Goal: Information Seeking & Learning: Learn about a topic

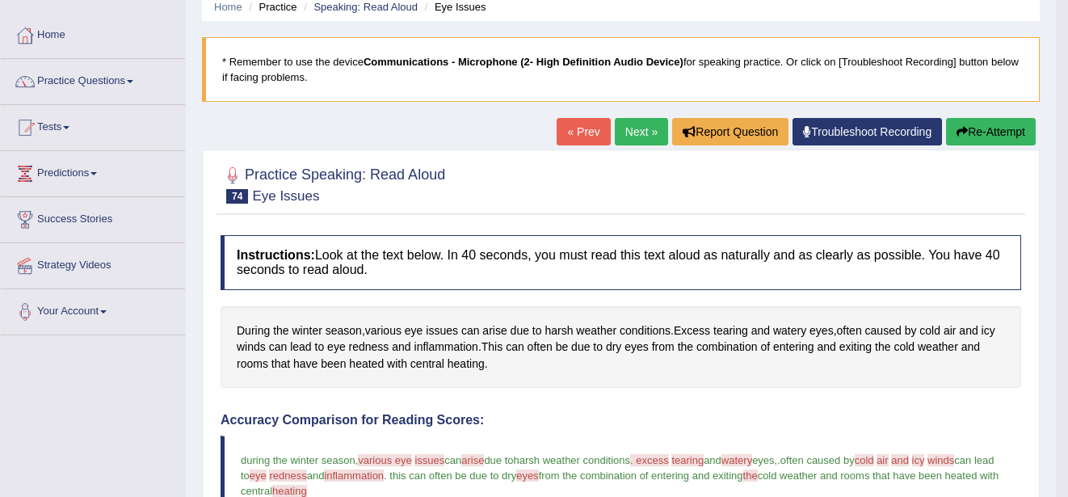
scroll to position [65, 0]
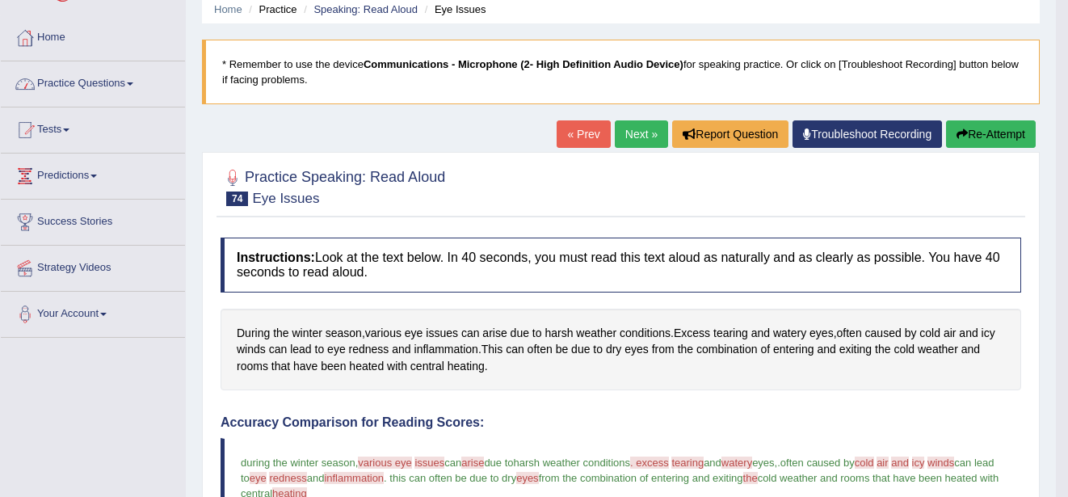
click at [130, 85] on link "Practice Questions" at bounding box center [93, 81] width 184 height 40
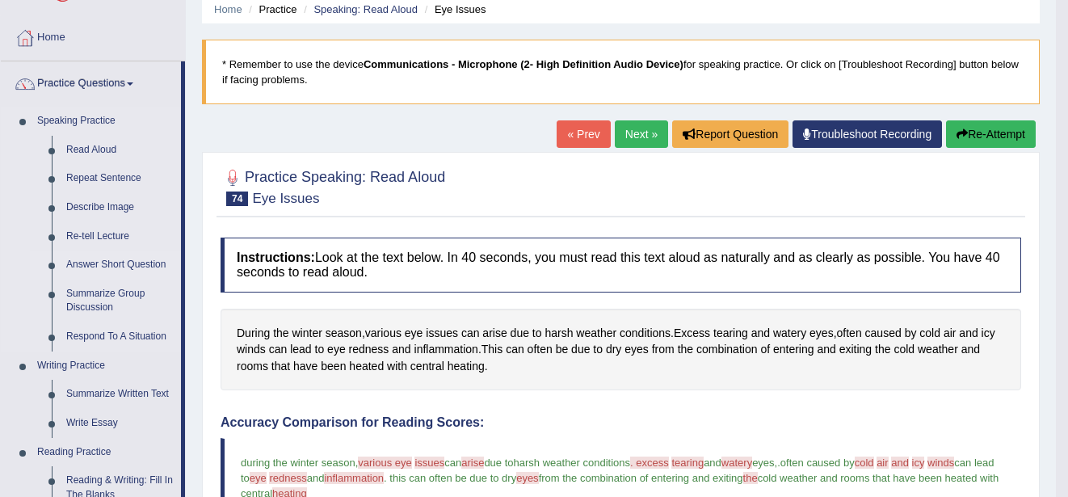
click at [134, 267] on link "Answer Short Question" at bounding box center [120, 264] width 122 height 29
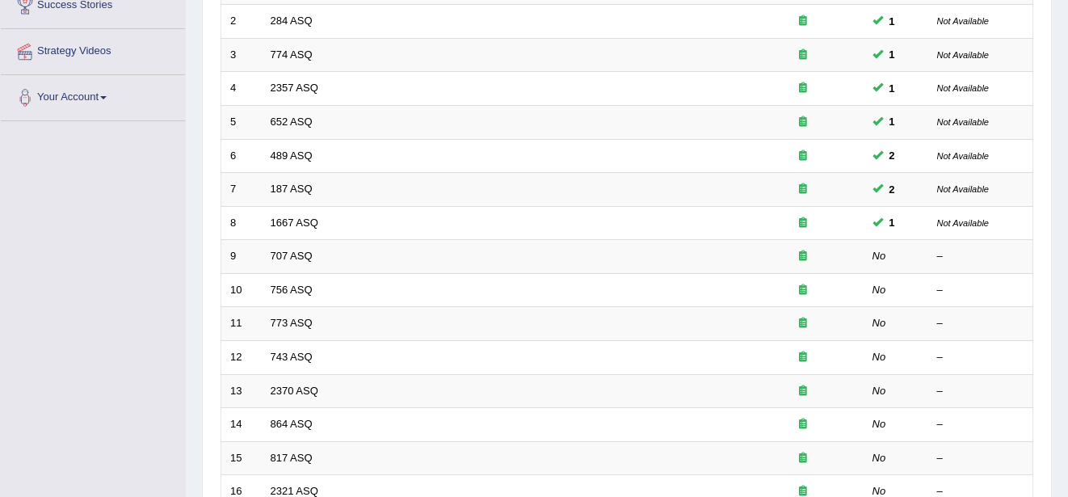
scroll to position [291, 0]
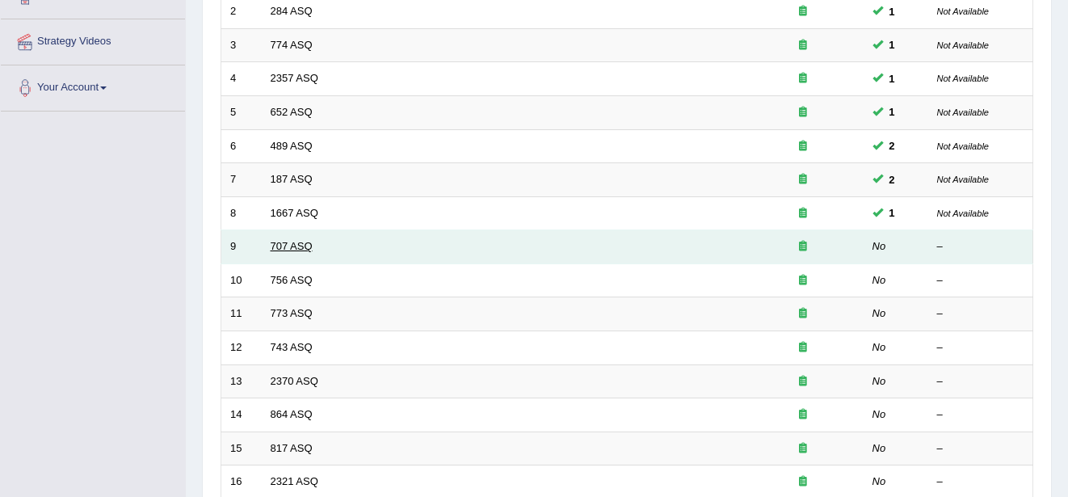
click at [283, 246] on link "707 ASQ" at bounding box center [292, 246] width 42 height 12
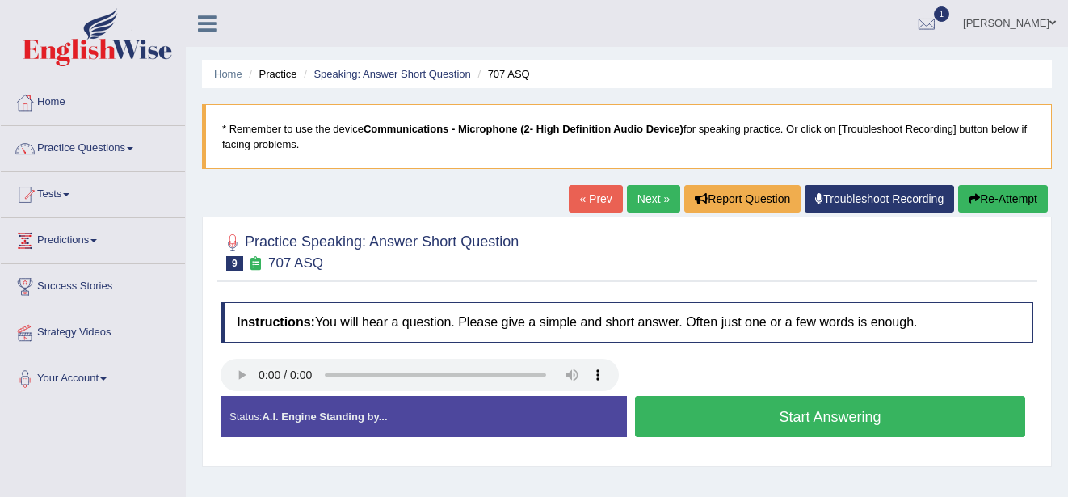
click at [748, 401] on button "Start Answering" at bounding box center [830, 416] width 390 height 41
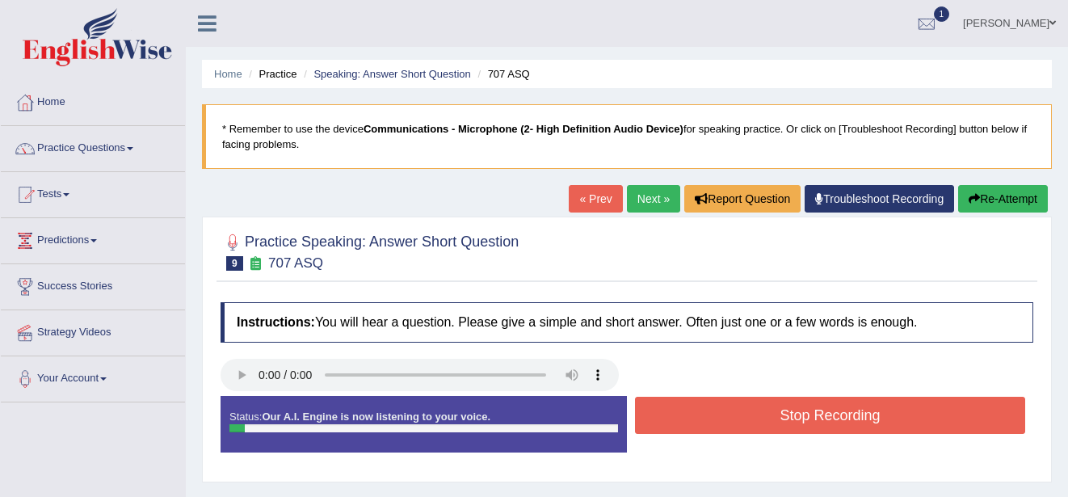
click at [748, 401] on button "Stop Recording" at bounding box center [830, 414] width 390 height 37
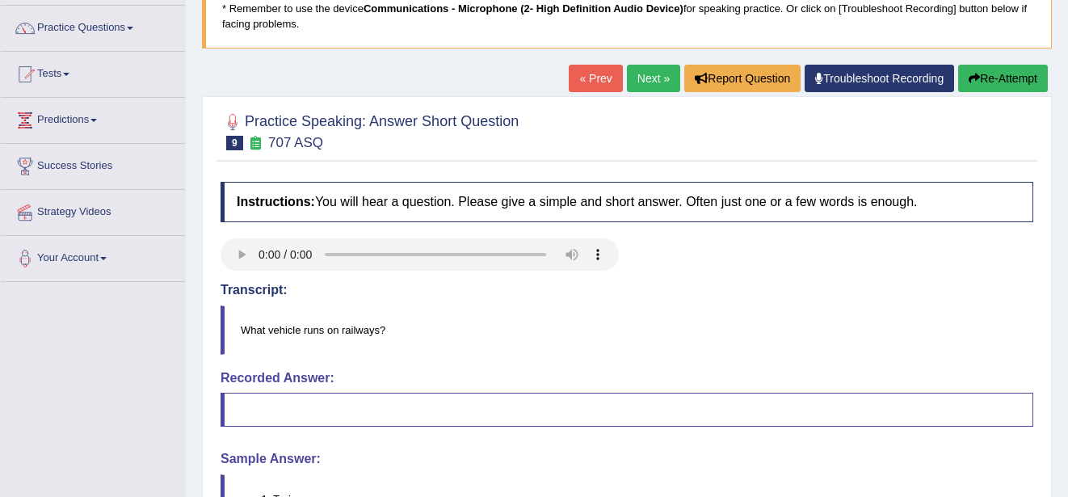
scroll to position [129, 0]
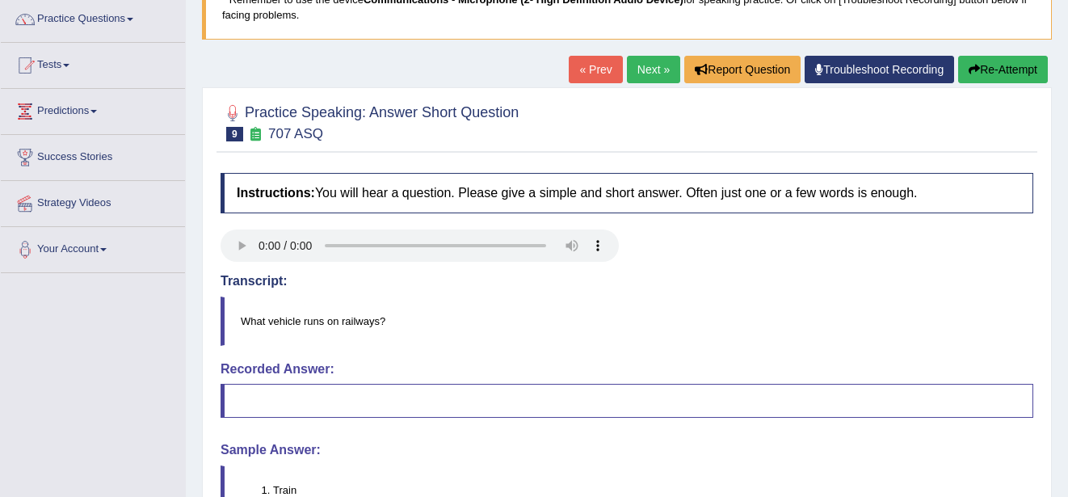
click at [993, 65] on button "Re-Attempt" at bounding box center [1003, 69] width 90 height 27
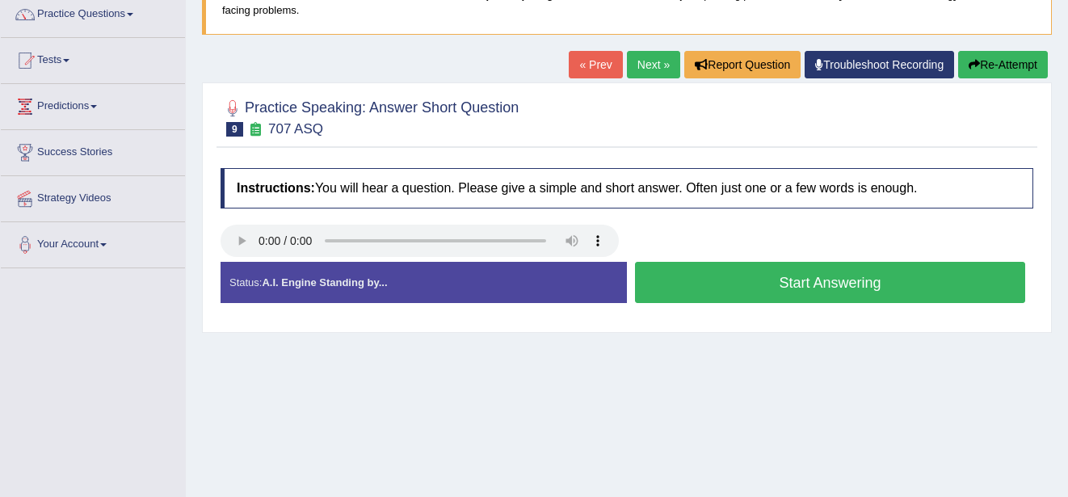
click at [799, 287] on button "Start Answering" at bounding box center [830, 282] width 390 height 41
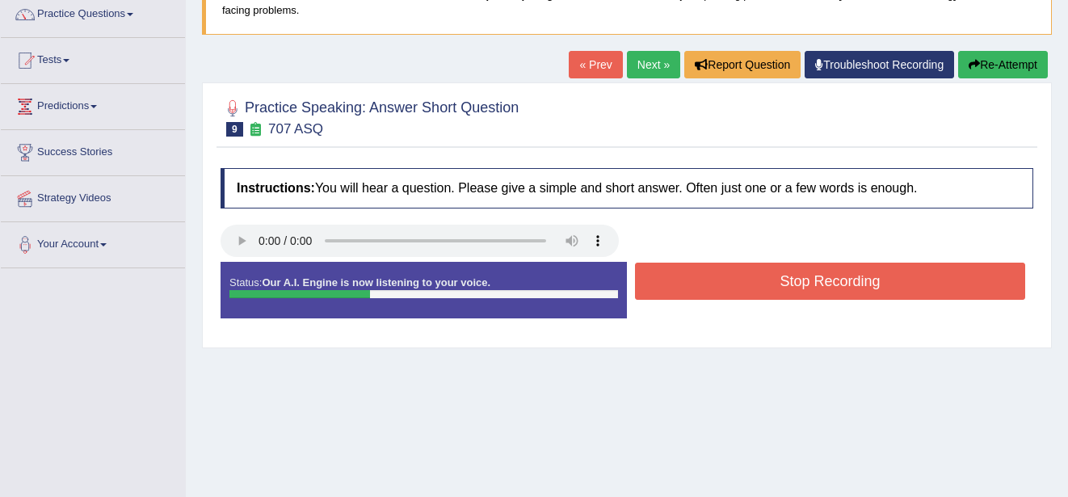
click at [799, 287] on button "Stop Recording" at bounding box center [830, 280] width 390 height 37
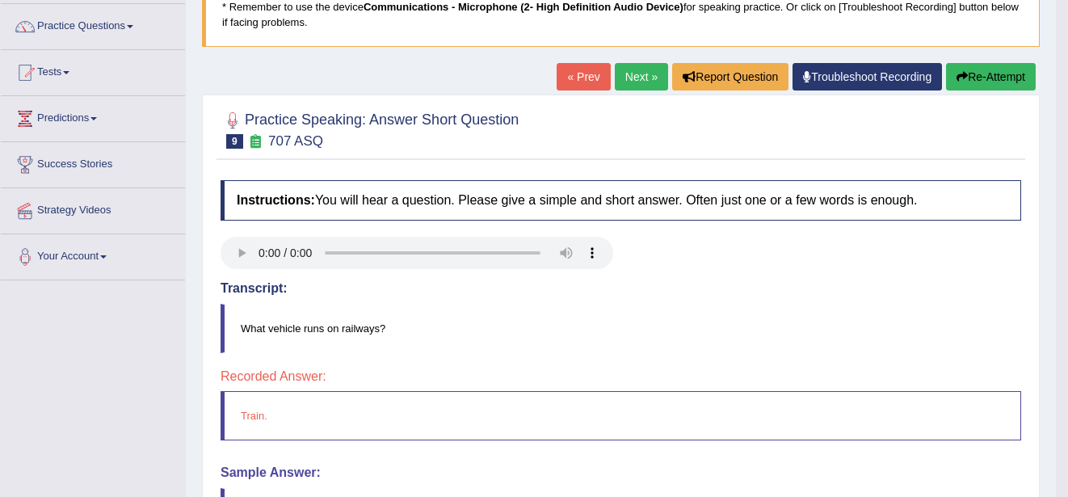
scroll to position [102, 0]
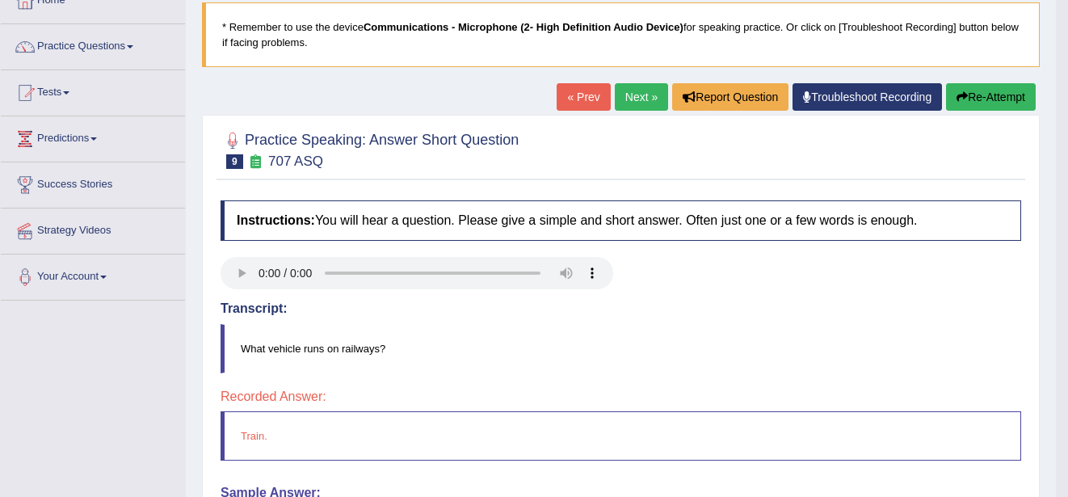
click at [642, 99] on link "Next »" at bounding box center [641, 96] width 53 height 27
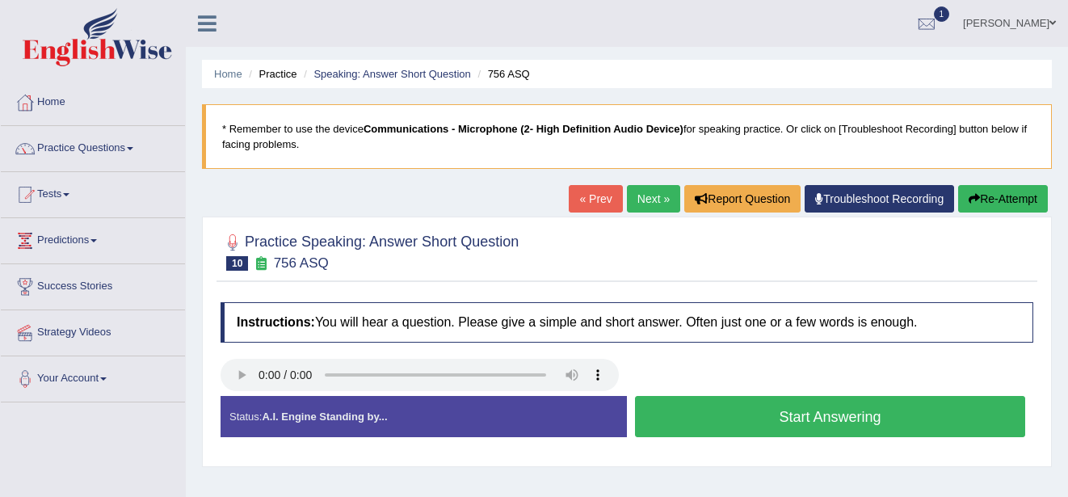
click at [713, 429] on button "Start Answering" at bounding box center [830, 416] width 390 height 41
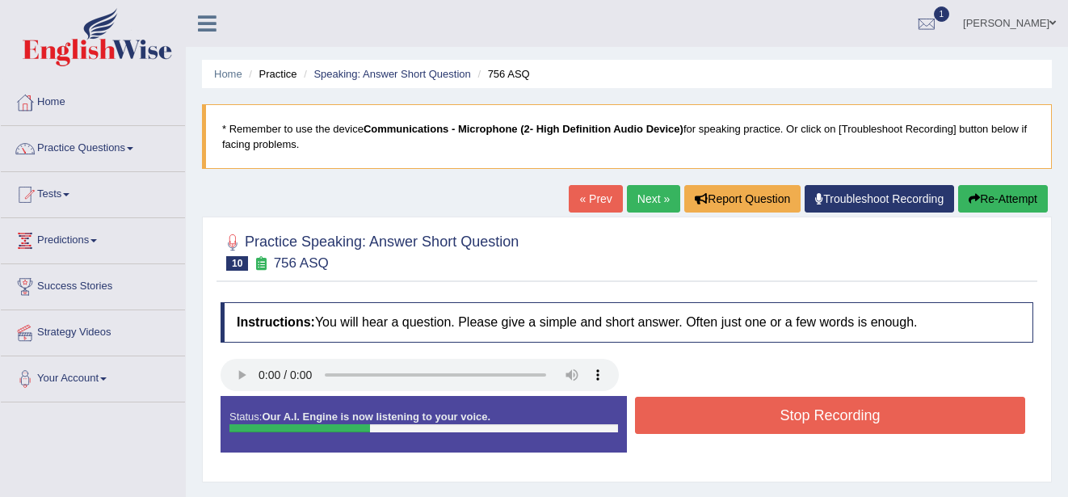
click at [713, 429] on button "Stop Recording" at bounding box center [830, 414] width 390 height 37
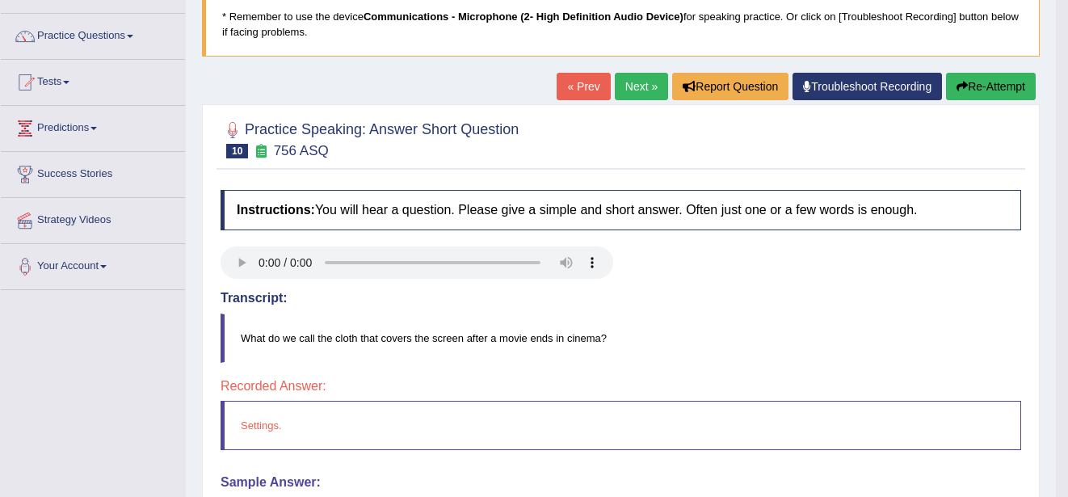
scroll to position [97, 0]
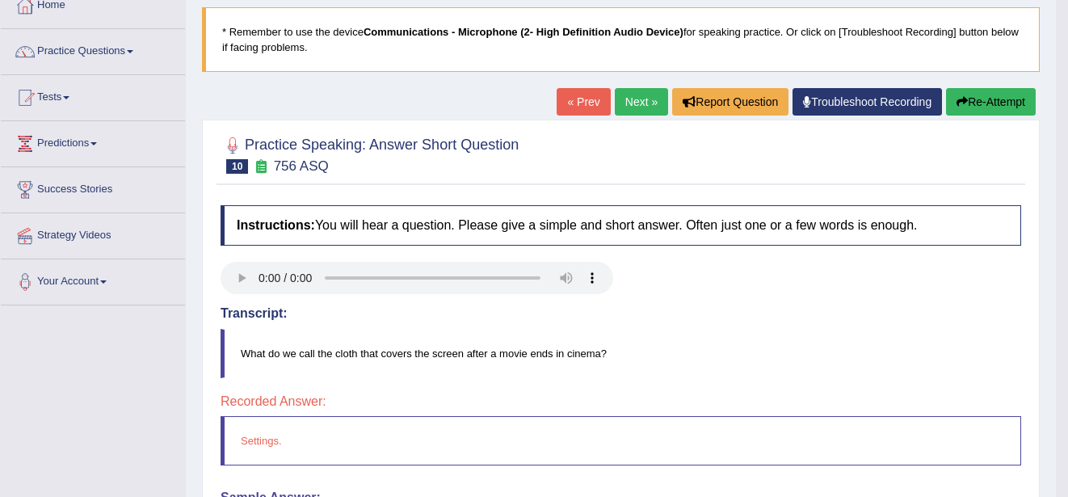
click at [984, 100] on button "Re-Attempt" at bounding box center [991, 101] width 90 height 27
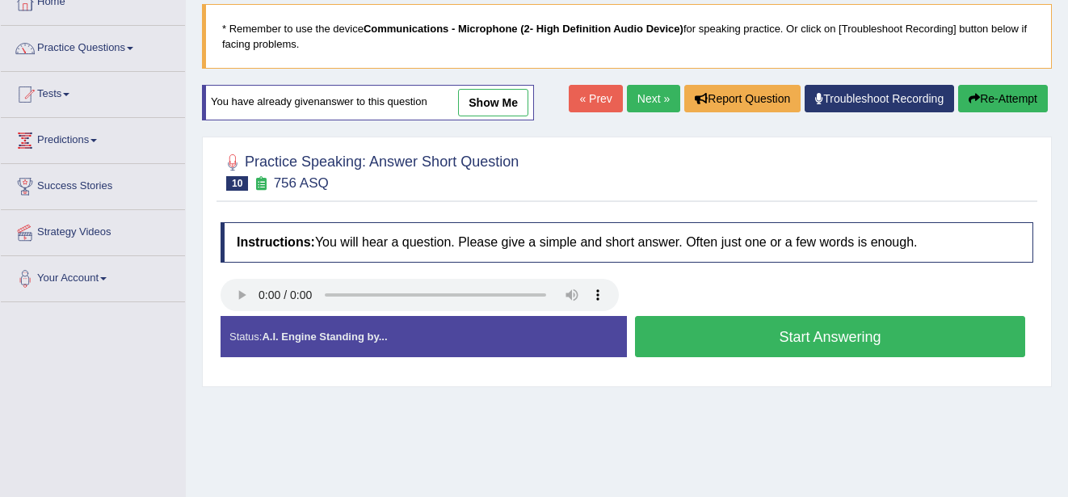
scroll to position [97, 0]
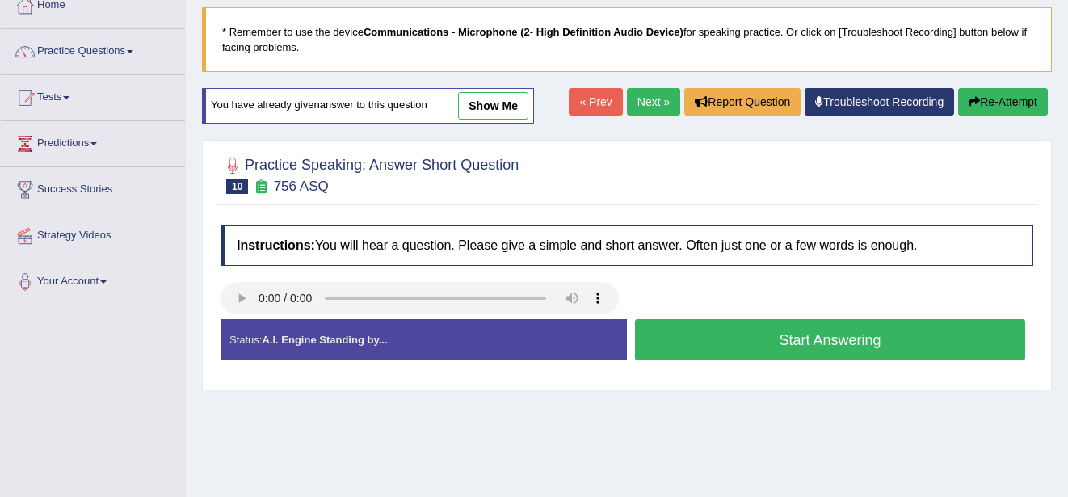
click at [715, 337] on button "Start Answering" at bounding box center [830, 339] width 390 height 41
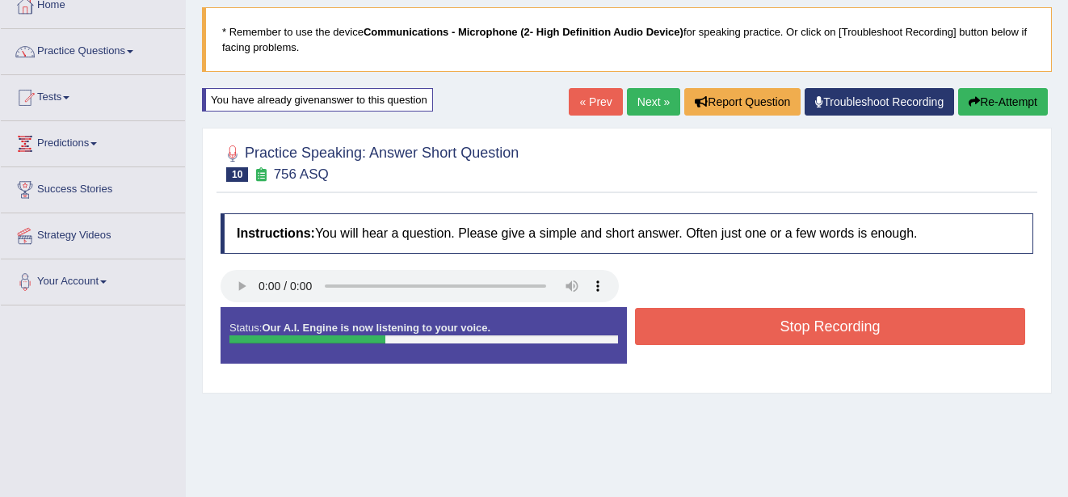
click at [715, 337] on button "Stop Recording" at bounding box center [830, 326] width 390 height 37
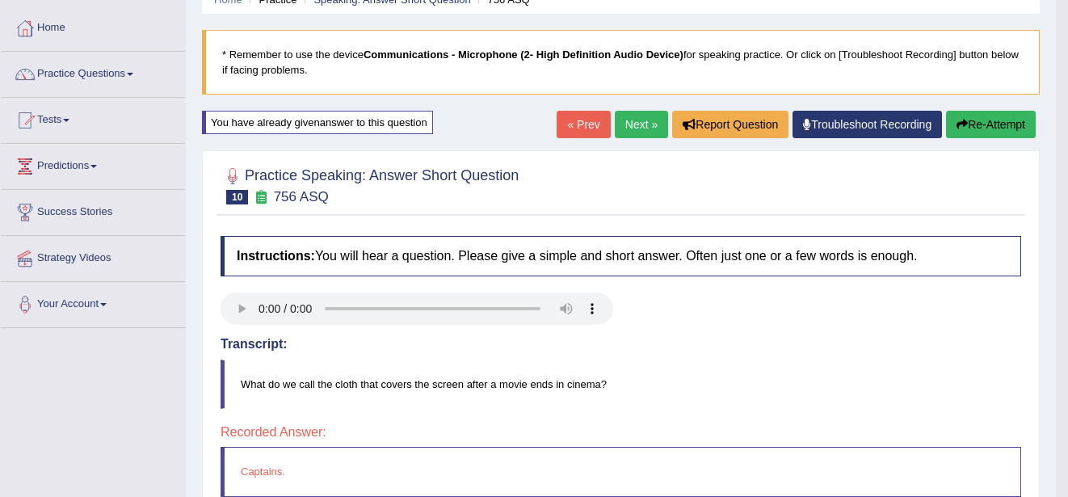
scroll to position [65, 0]
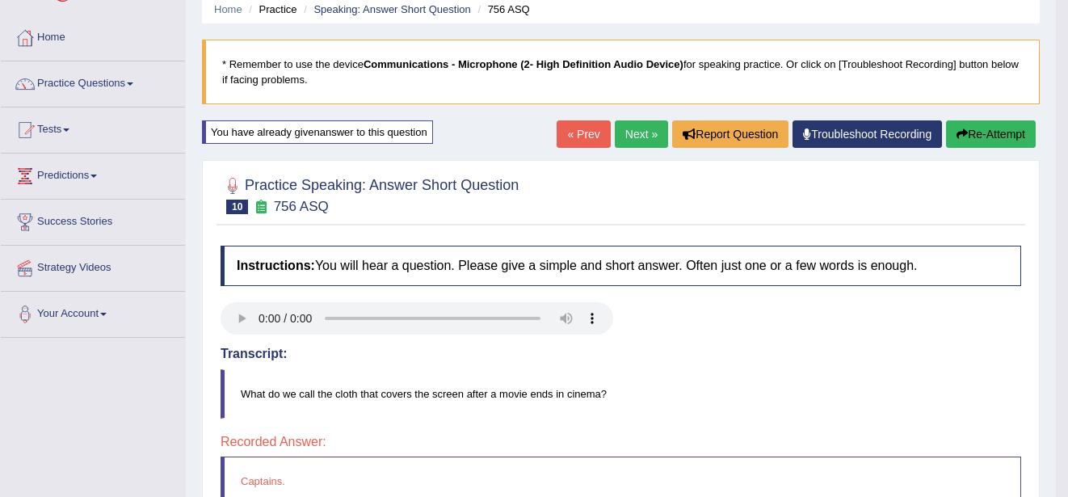
click at [999, 124] on button "Re-Attempt" at bounding box center [991, 133] width 90 height 27
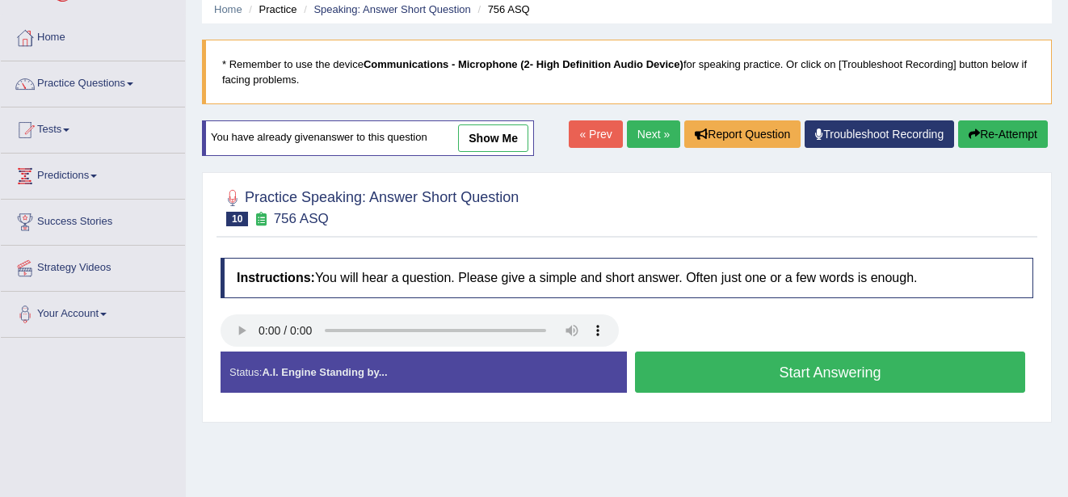
click at [767, 370] on button "Start Answering" at bounding box center [830, 371] width 390 height 41
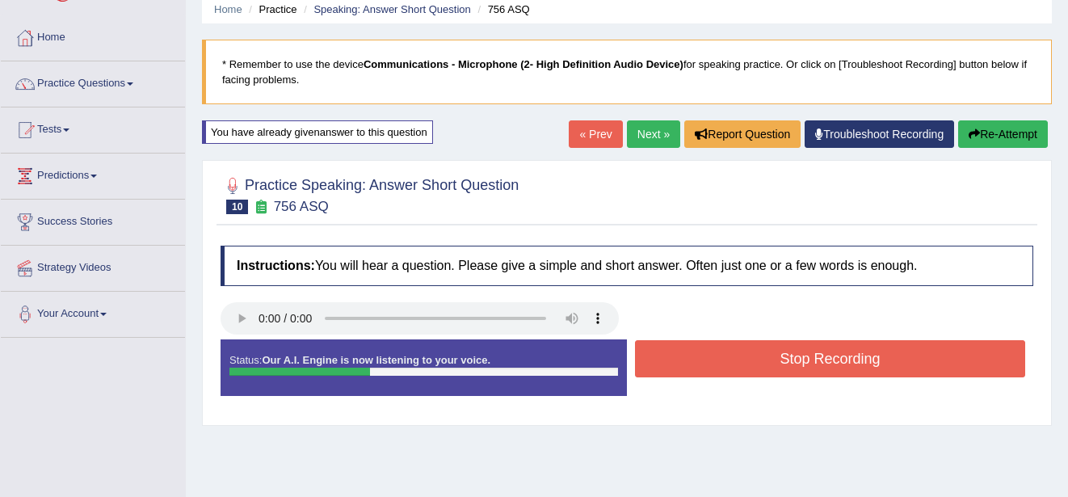
click at [767, 370] on button "Stop Recording" at bounding box center [830, 358] width 390 height 37
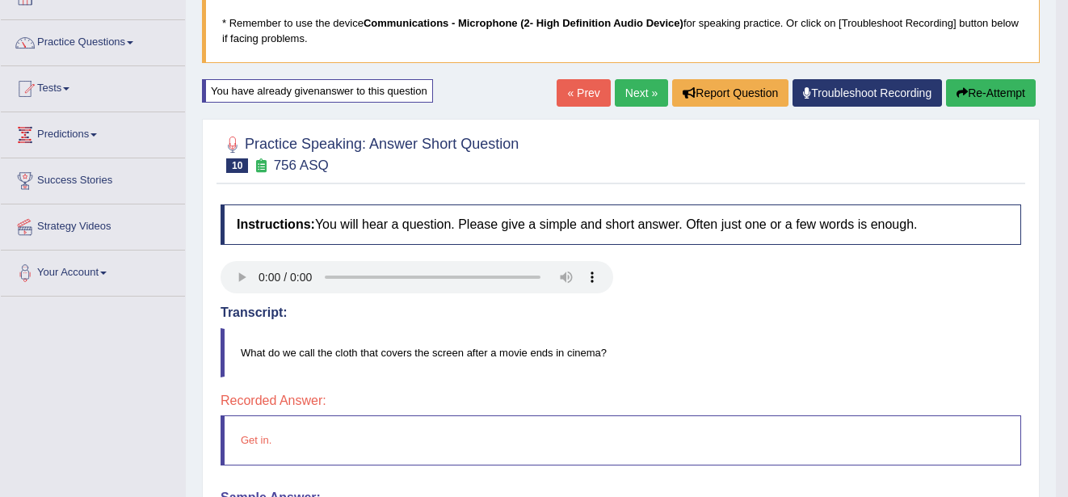
scroll to position [97, 0]
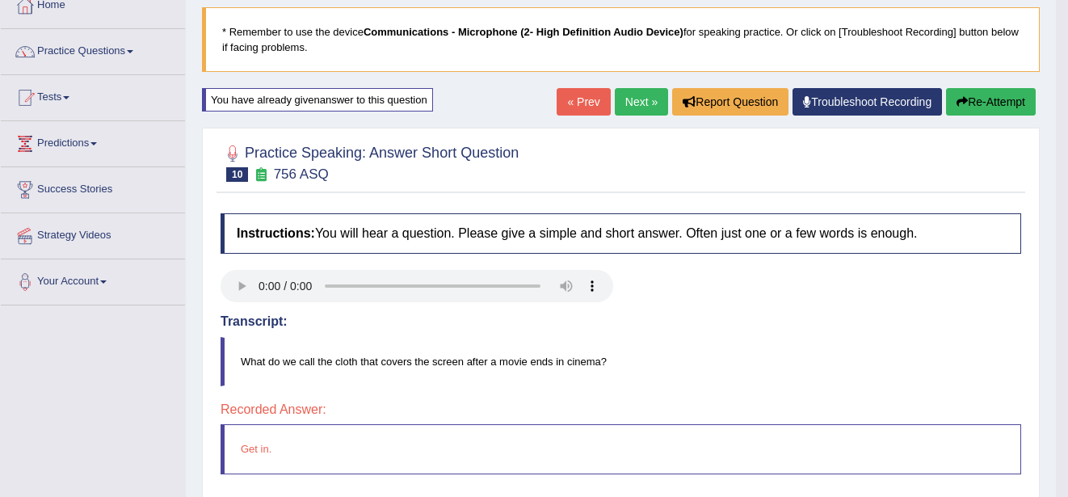
click at [1001, 94] on button "Re-Attempt" at bounding box center [991, 101] width 90 height 27
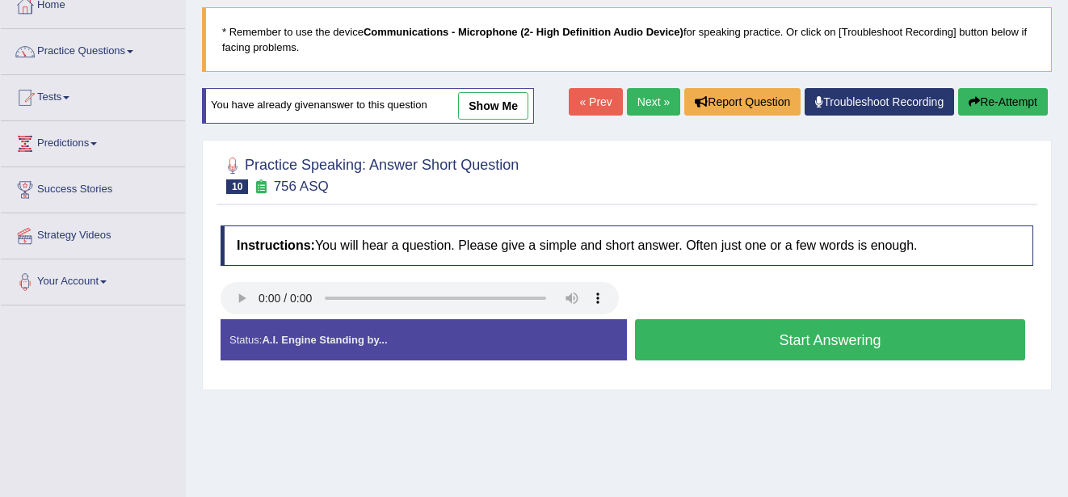
click at [723, 343] on button "Start Answering" at bounding box center [830, 339] width 390 height 41
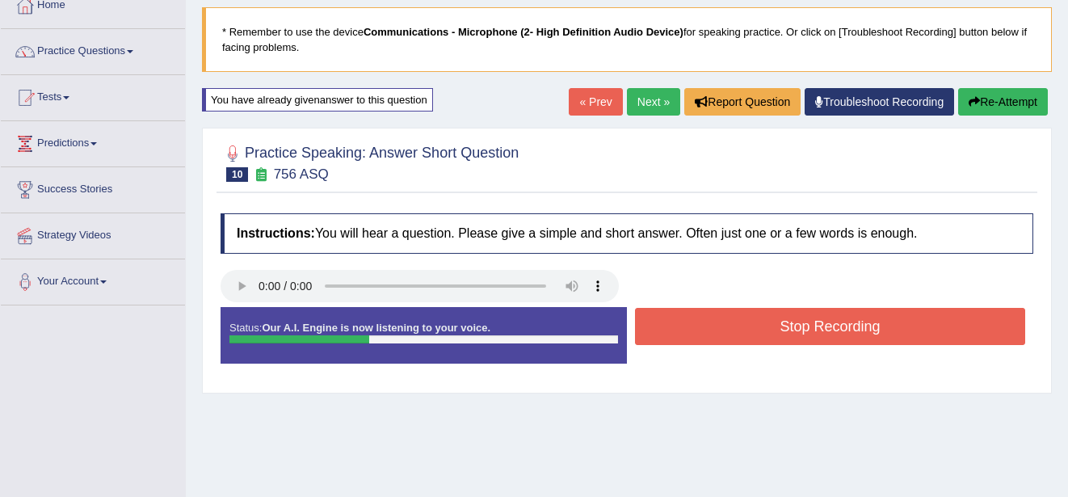
click at [723, 343] on button "Stop Recording" at bounding box center [830, 326] width 390 height 37
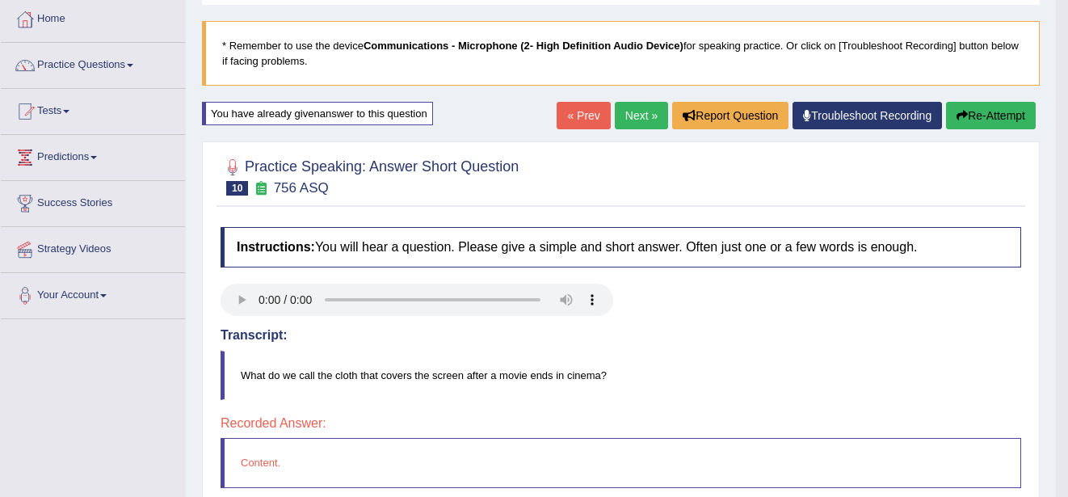
scroll to position [65, 0]
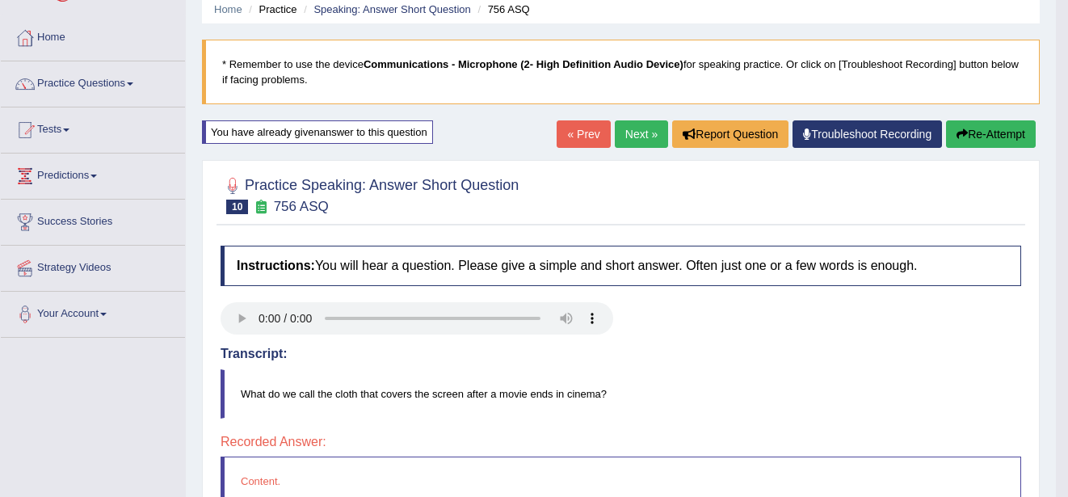
click at [988, 141] on button "Re-Attempt" at bounding box center [991, 133] width 90 height 27
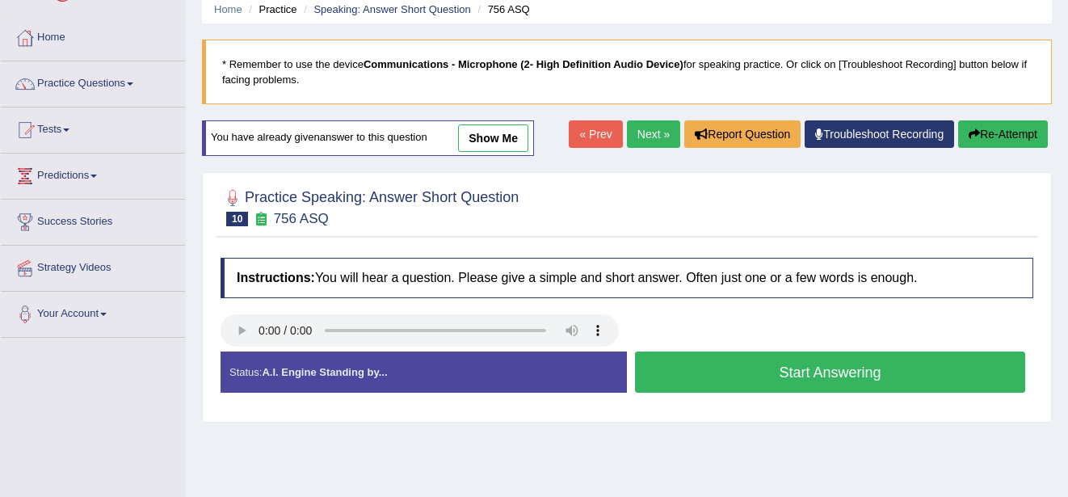
click at [657, 136] on link "Next »" at bounding box center [653, 133] width 53 height 27
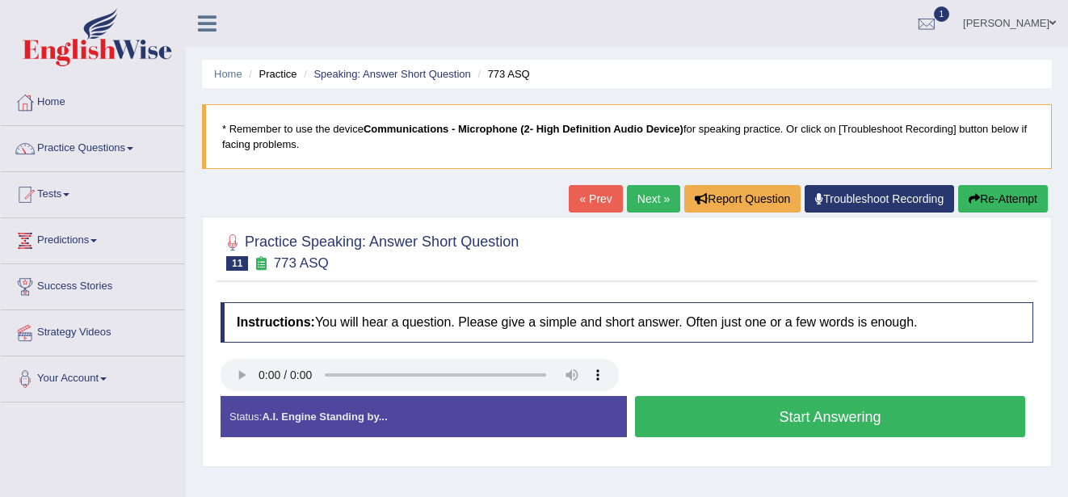
click at [702, 412] on button "Start Answering" at bounding box center [830, 416] width 390 height 41
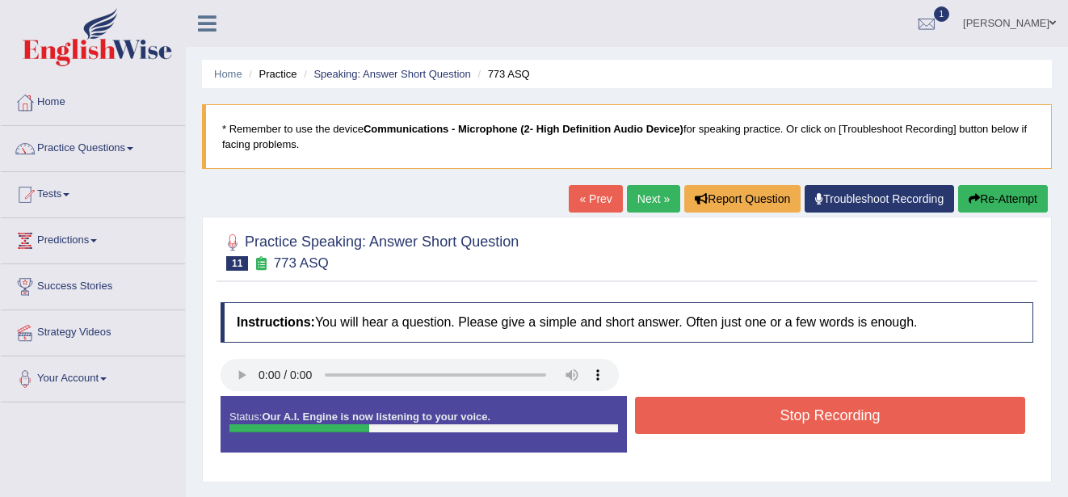
click at [702, 412] on button "Stop Recording" at bounding box center [830, 414] width 390 height 37
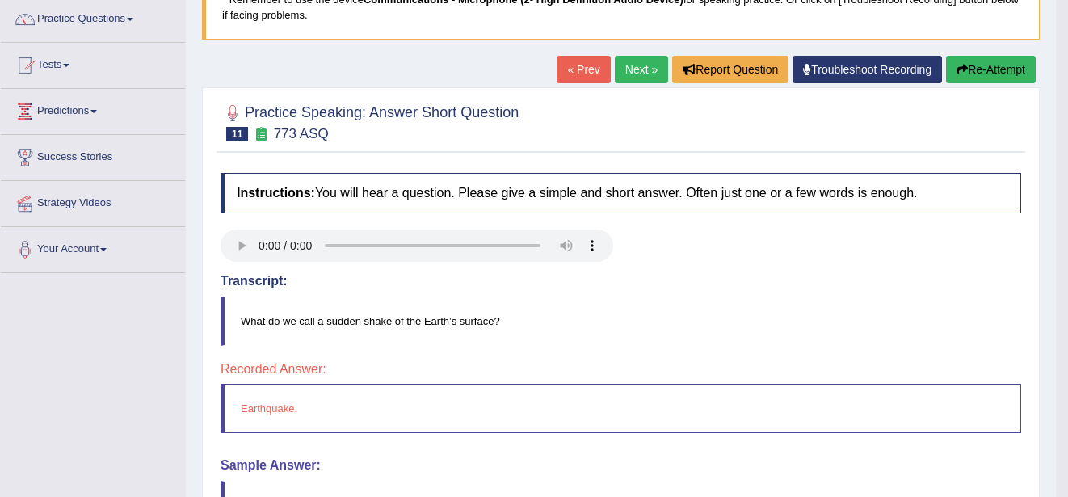
scroll to position [97, 0]
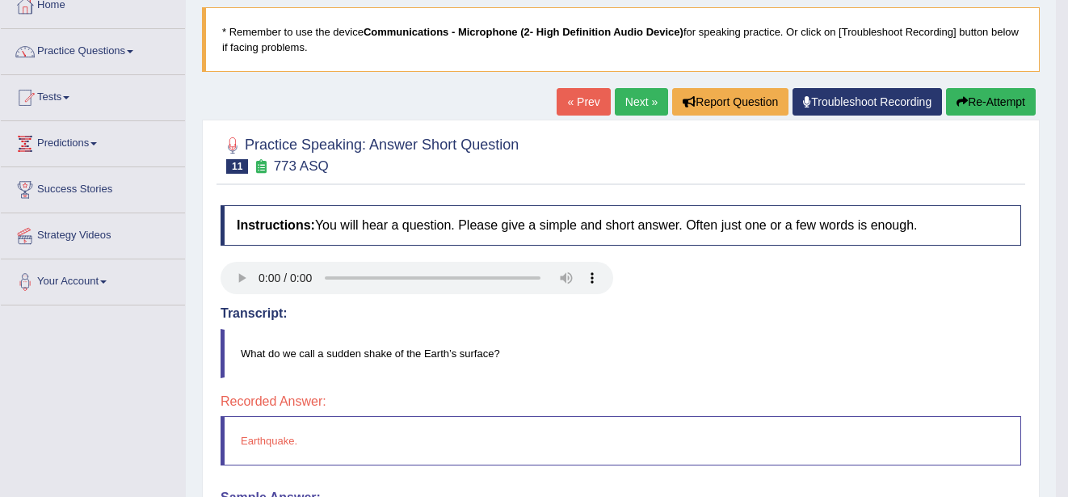
click at [632, 95] on link "Next »" at bounding box center [641, 101] width 53 height 27
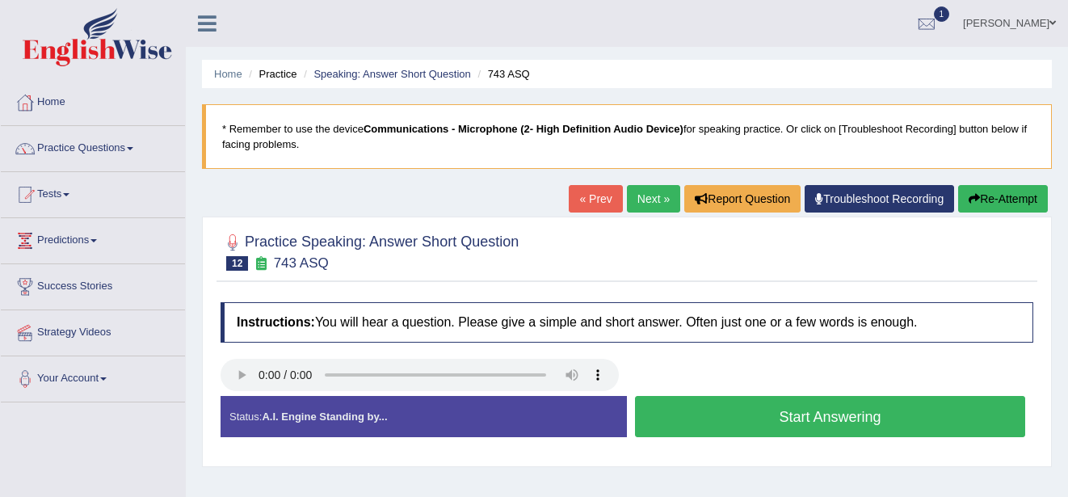
click at [686, 405] on button "Start Answering" at bounding box center [830, 416] width 390 height 41
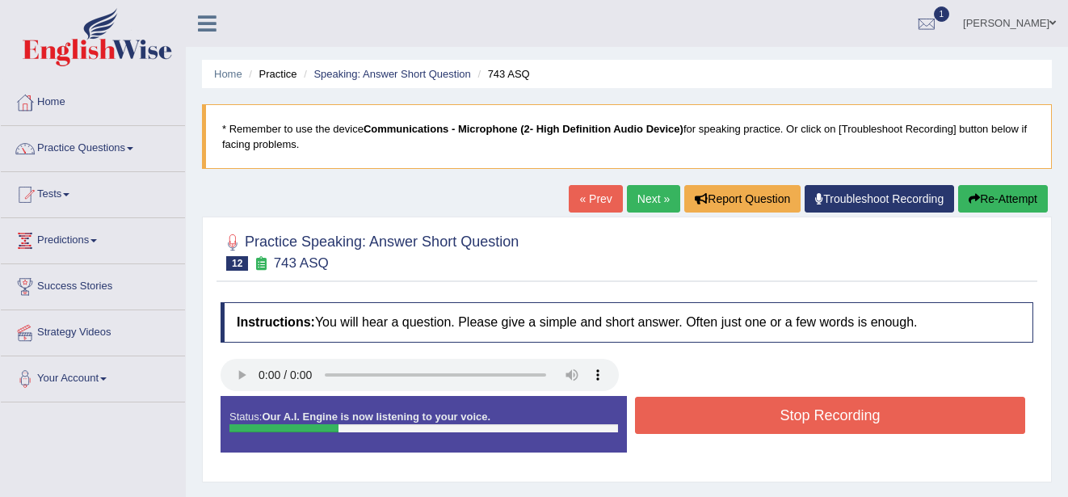
click at [686, 405] on button "Stop Recording" at bounding box center [830, 414] width 390 height 37
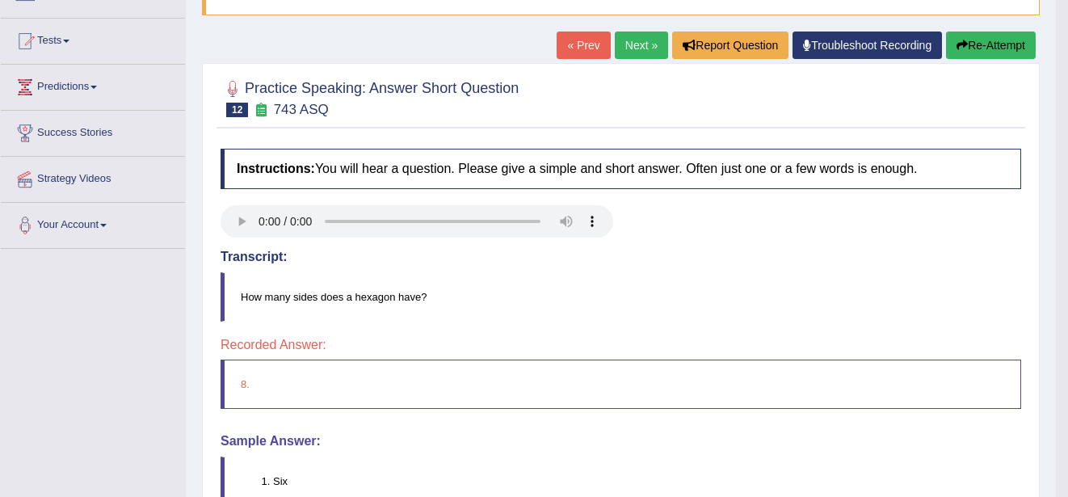
scroll to position [129, 0]
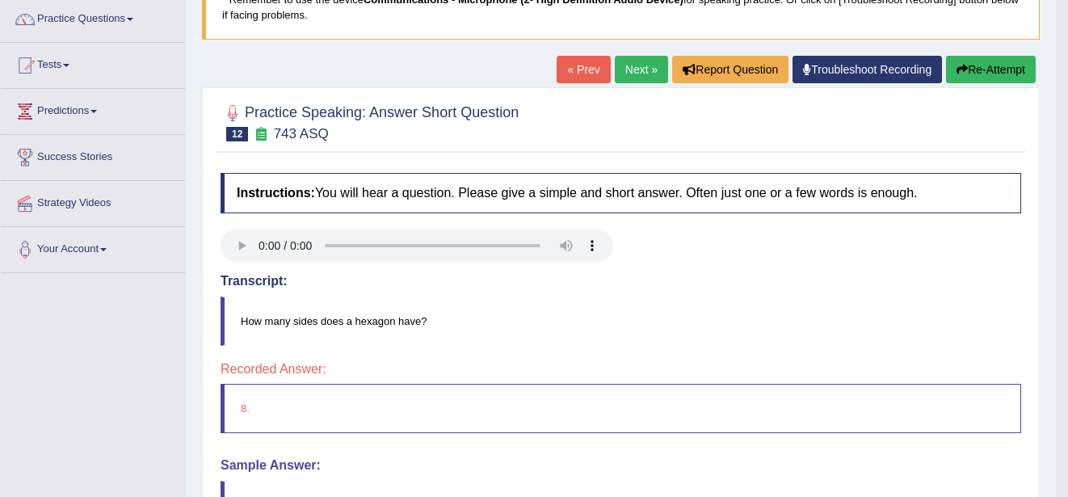
click at [638, 78] on link "Next »" at bounding box center [641, 69] width 53 height 27
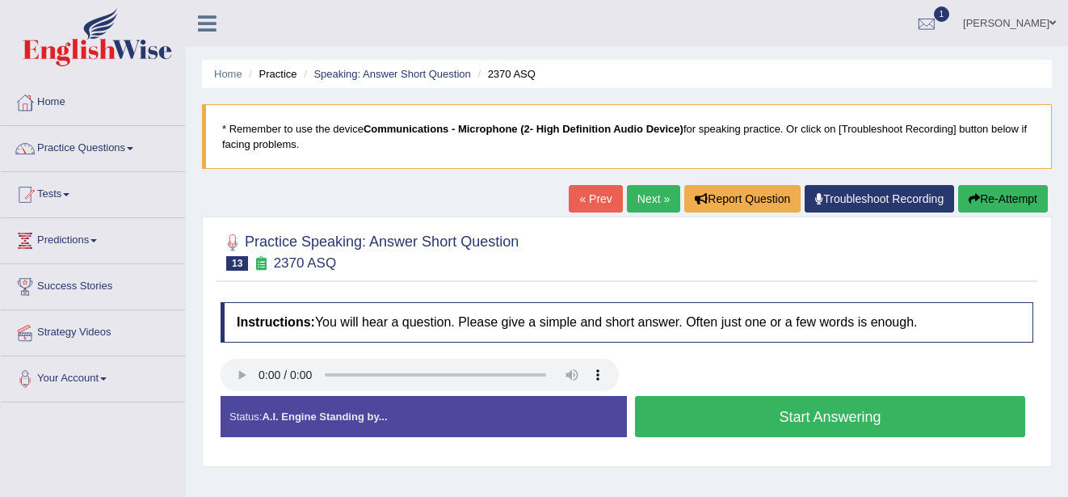
click at [717, 404] on button "Start Answering" at bounding box center [830, 416] width 390 height 41
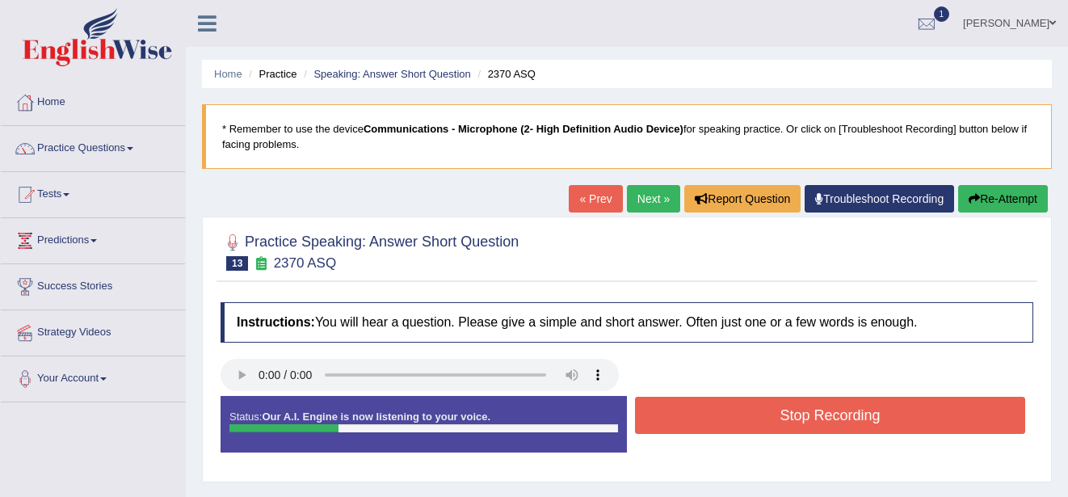
click at [717, 404] on button "Stop Recording" at bounding box center [830, 414] width 390 height 37
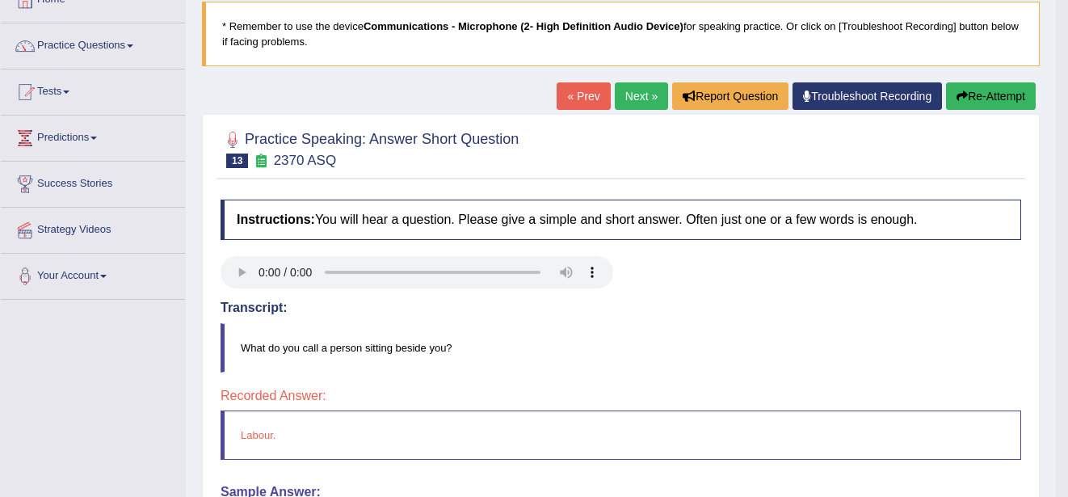
scroll to position [65, 0]
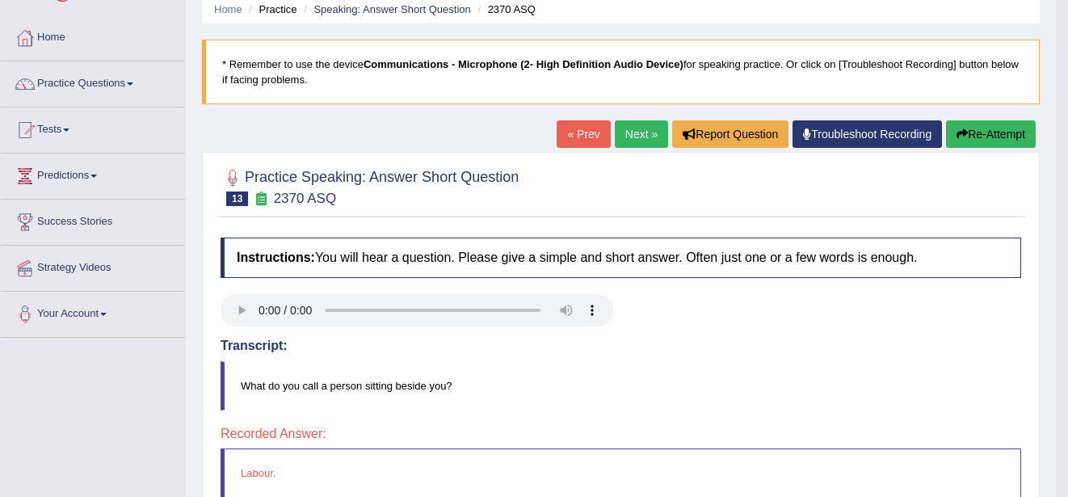
click at [964, 132] on icon "button" at bounding box center [961, 133] width 11 height 11
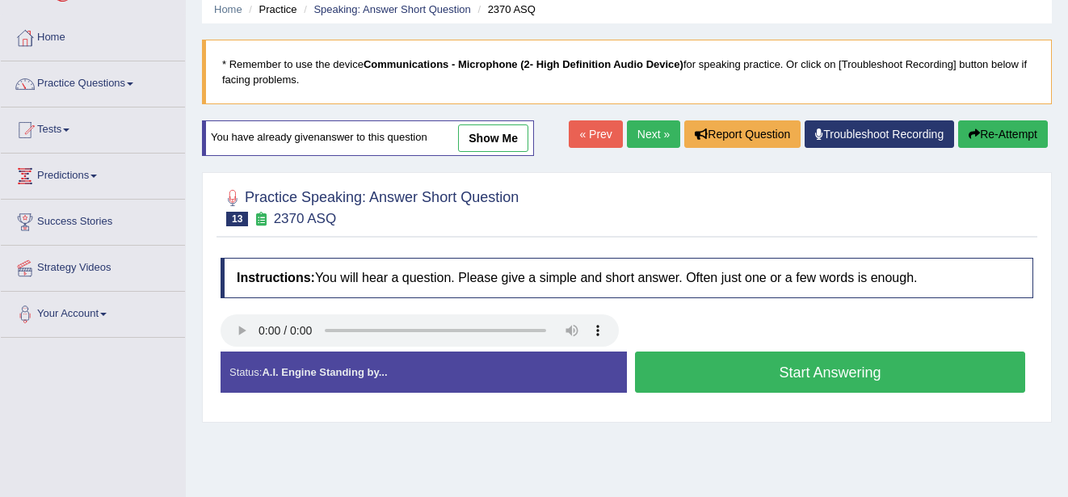
click at [691, 367] on button "Start Answering" at bounding box center [830, 371] width 390 height 41
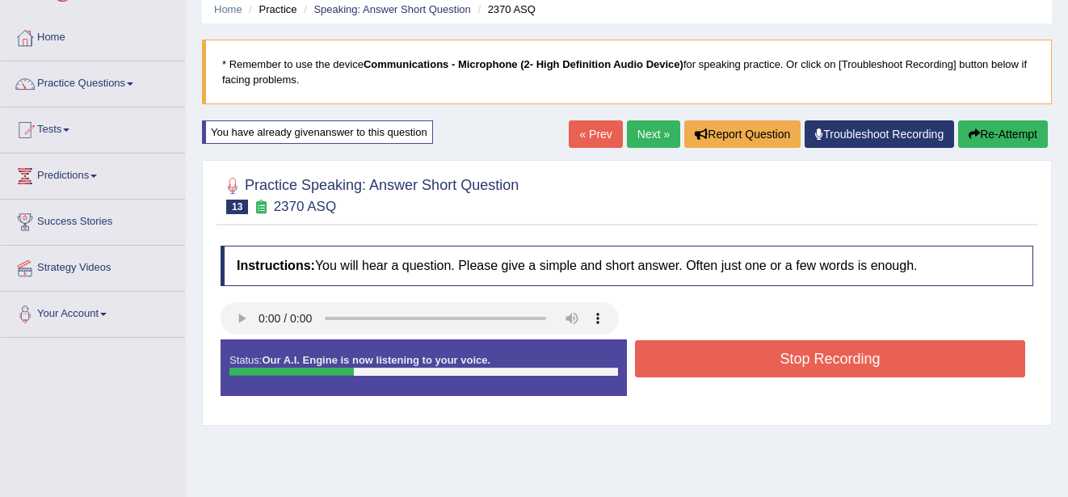
click at [691, 367] on button "Stop Recording" at bounding box center [830, 358] width 390 height 37
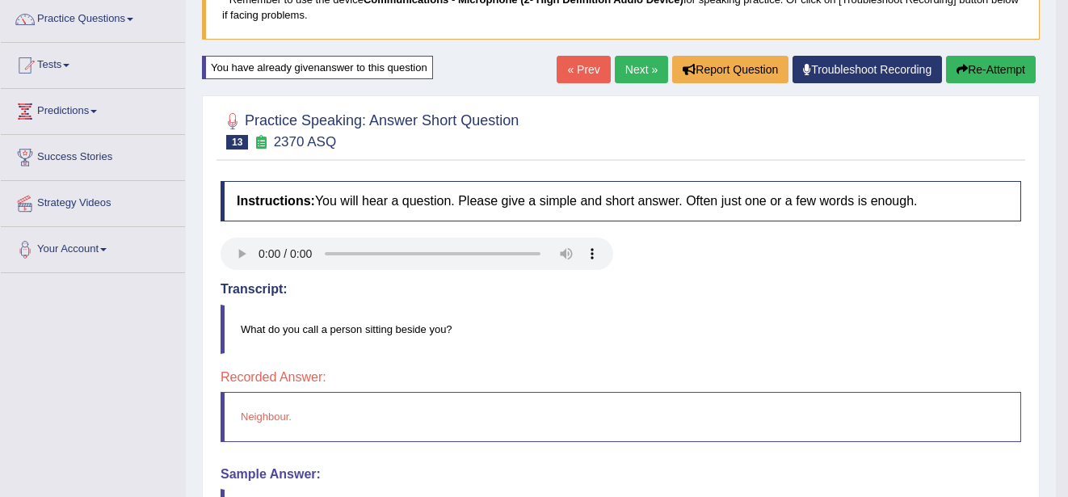
scroll to position [97, 0]
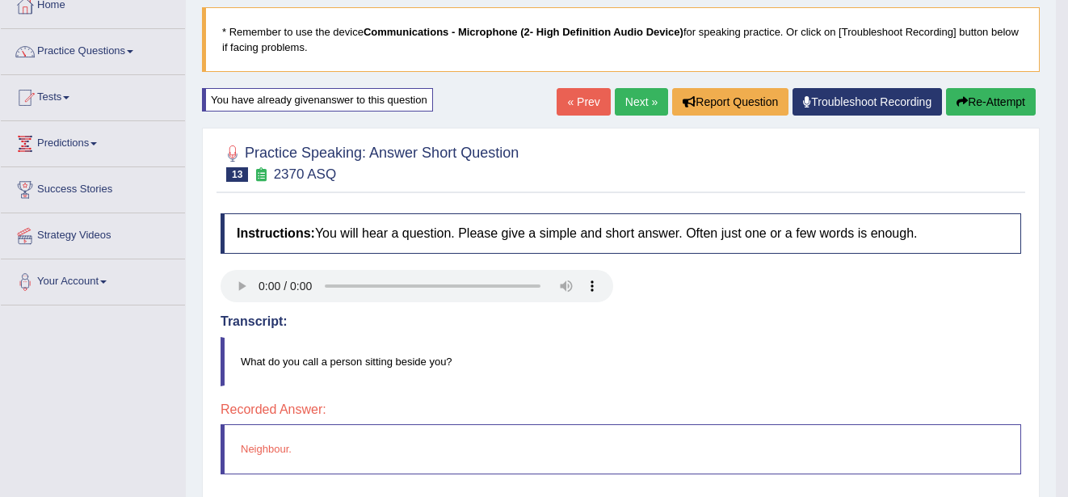
click at [996, 98] on button "Re-Attempt" at bounding box center [991, 101] width 90 height 27
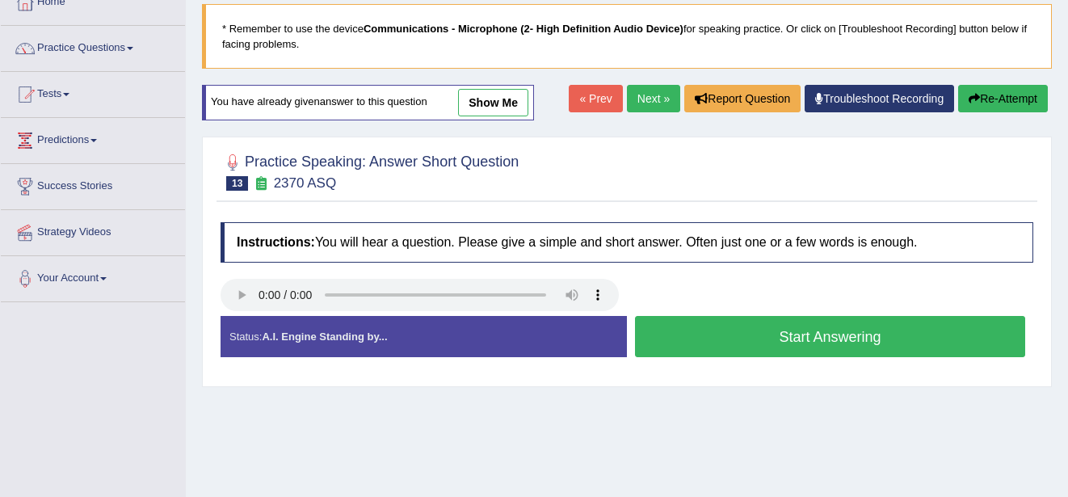
scroll to position [97, 0]
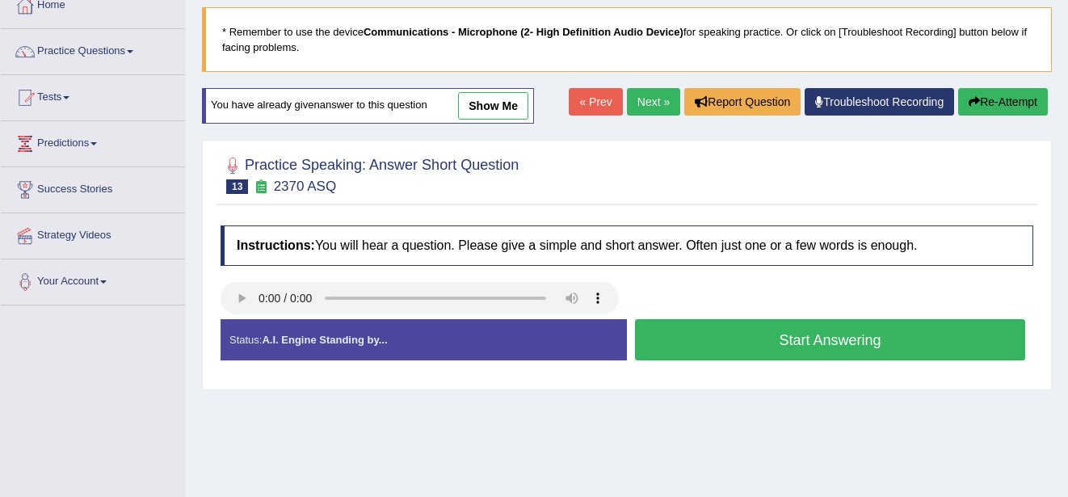
click at [745, 339] on button "Start Answering" at bounding box center [830, 339] width 390 height 41
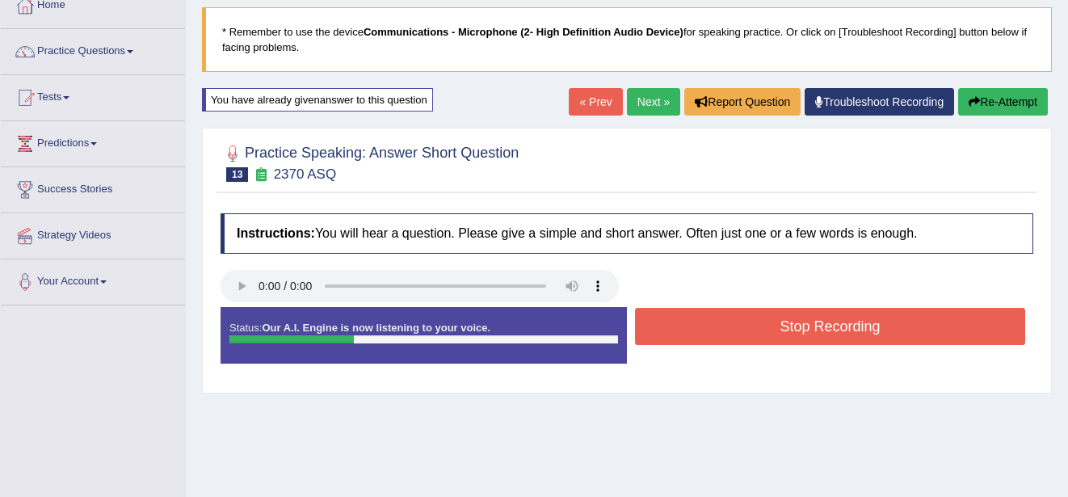
click at [745, 339] on button "Stop Recording" at bounding box center [830, 326] width 390 height 37
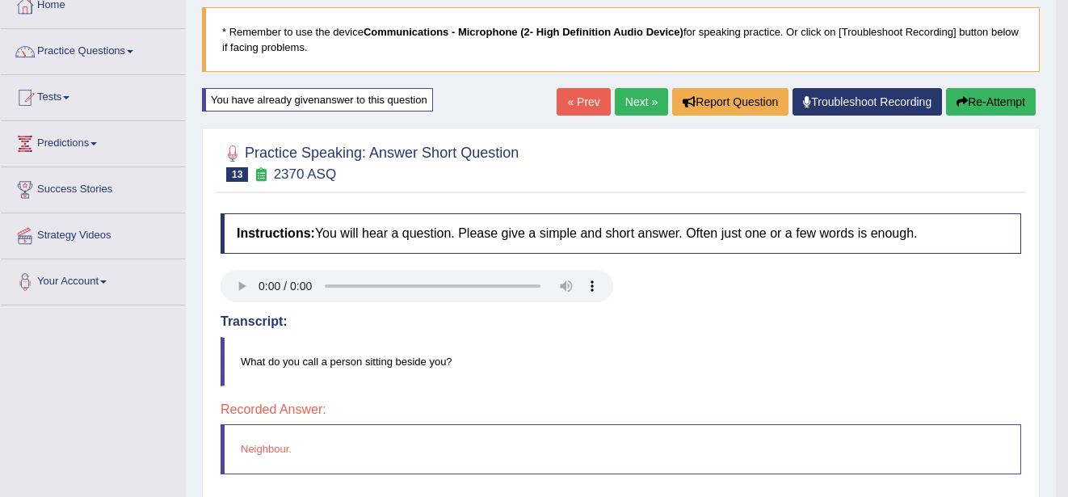
click at [644, 97] on link "Next »" at bounding box center [641, 101] width 53 height 27
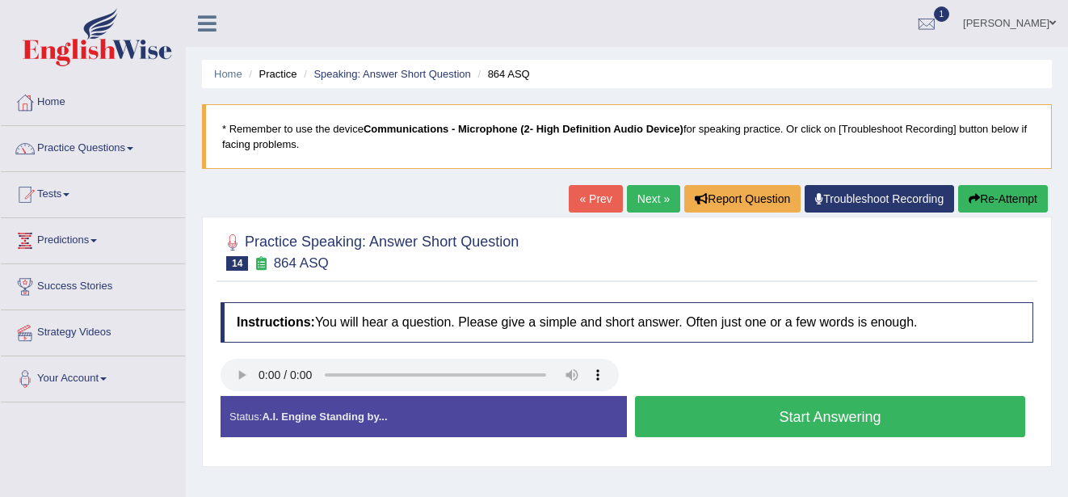
click at [764, 413] on button "Start Answering" at bounding box center [830, 416] width 390 height 41
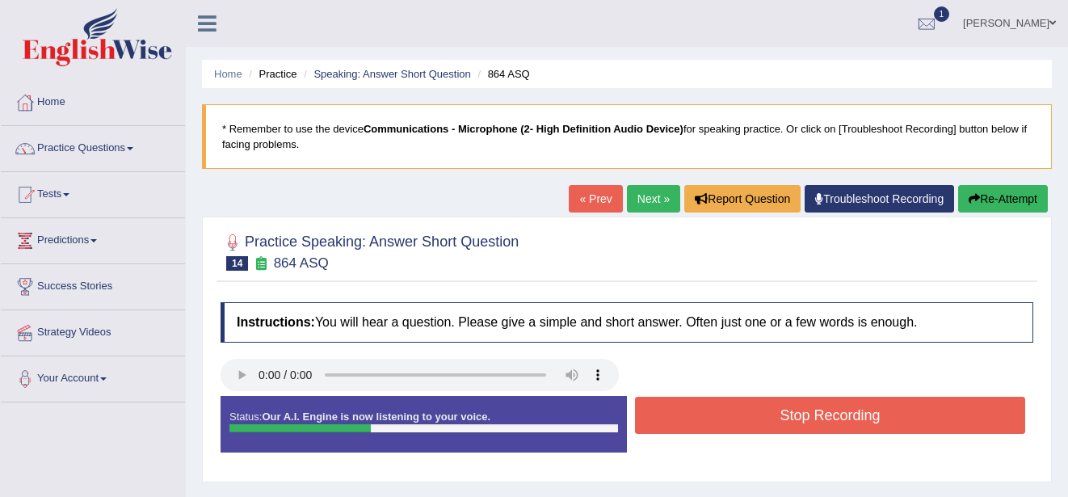
click at [764, 413] on button "Stop Recording" at bounding box center [830, 414] width 390 height 37
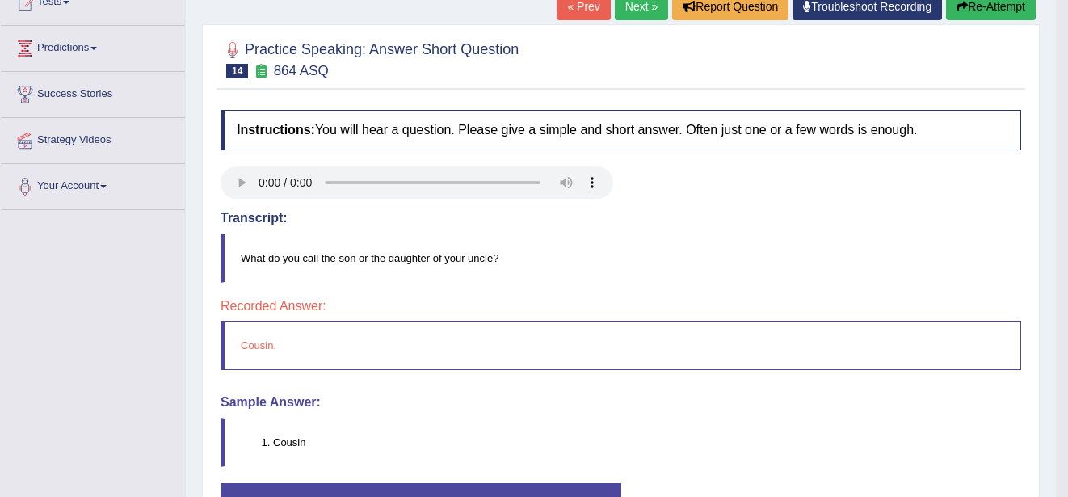
scroll to position [162, 0]
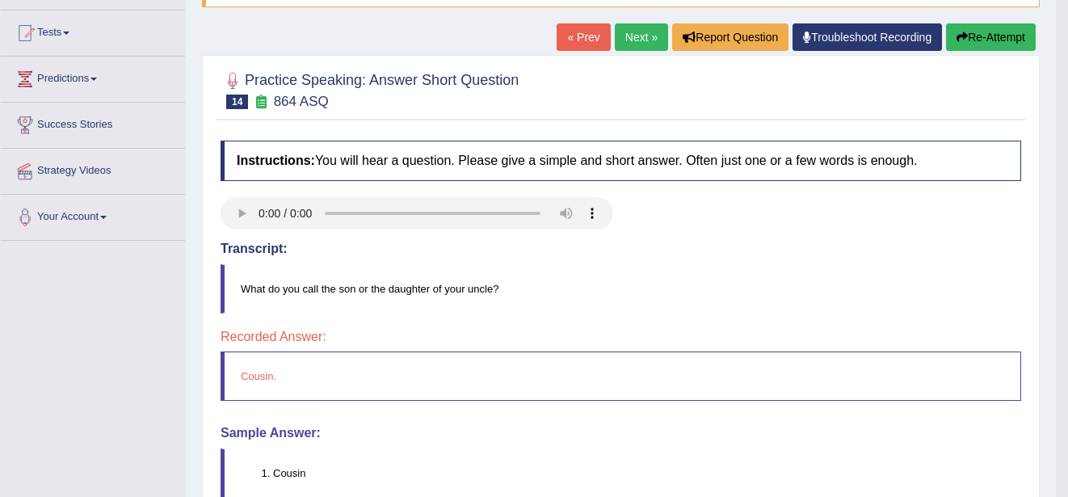
click at [653, 31] on link "Next »" at bounding box center [641, 36] width 53 height 27
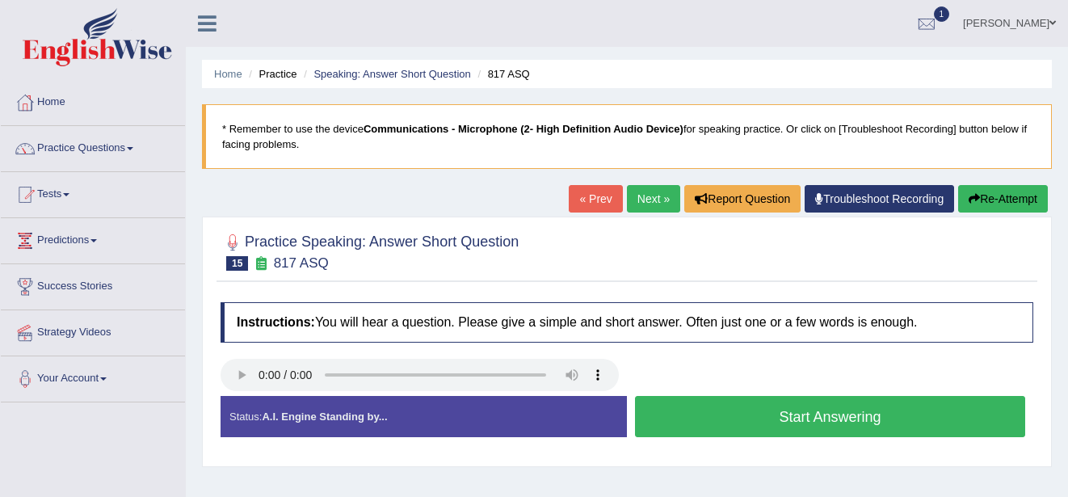
click at [831, 411] on button "Start Answering" at bounding box center [830, 416] width 390 height 41
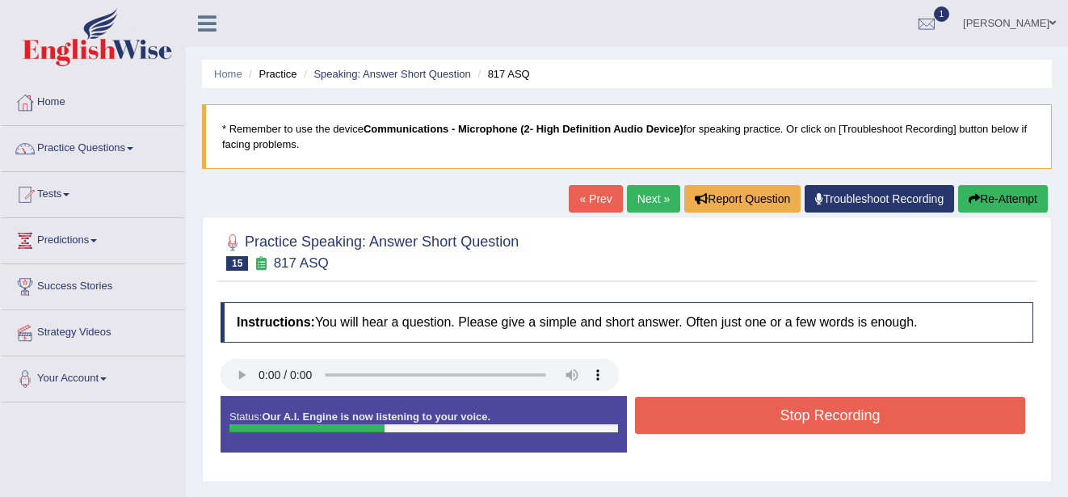
click at [831, 411] on button "Stop Recording" at bounding box center [830, 414] width 390 height 37
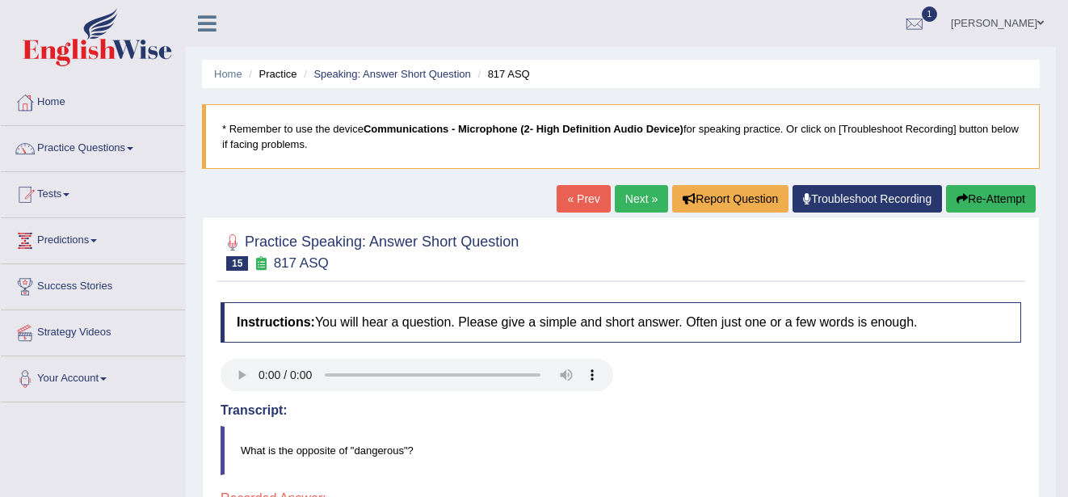
click at [984, 201] on button "Re-Attempt" at bounding box center [991, 198] width 90 height 27
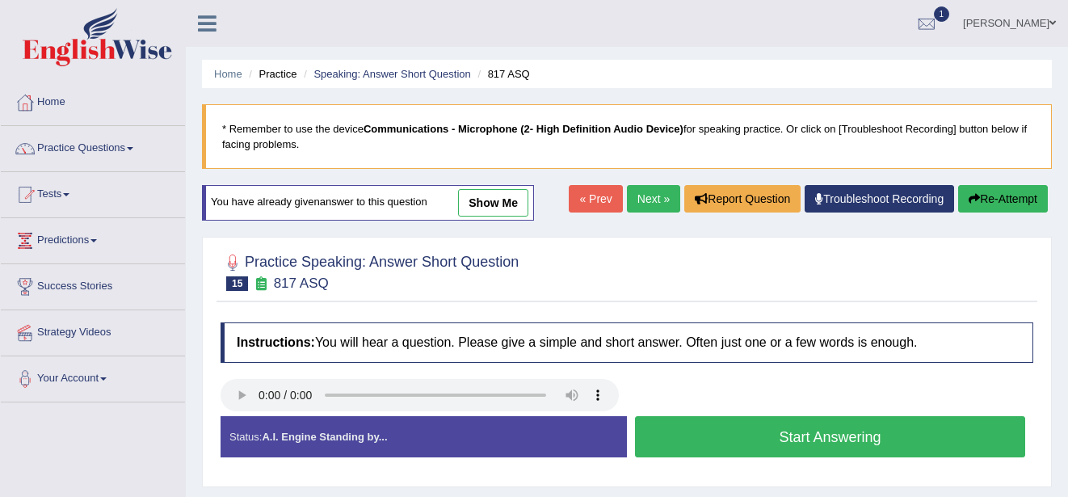
click at [720, 438] on button "Start Answering" at bounding box center [830, 436] width 390 height 41
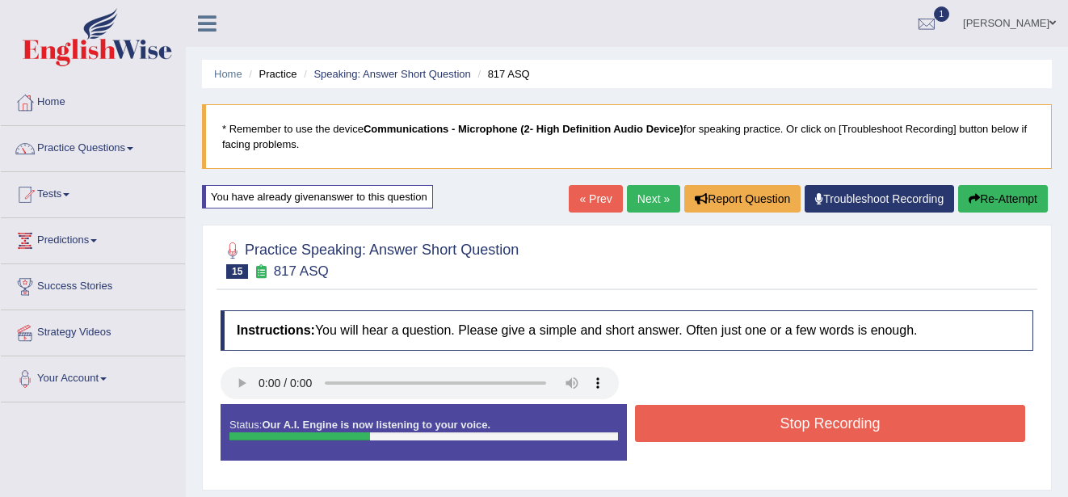
click at [720, 438] on button "Stop Recording" at bounding box center [830, 423] width 390 height 37
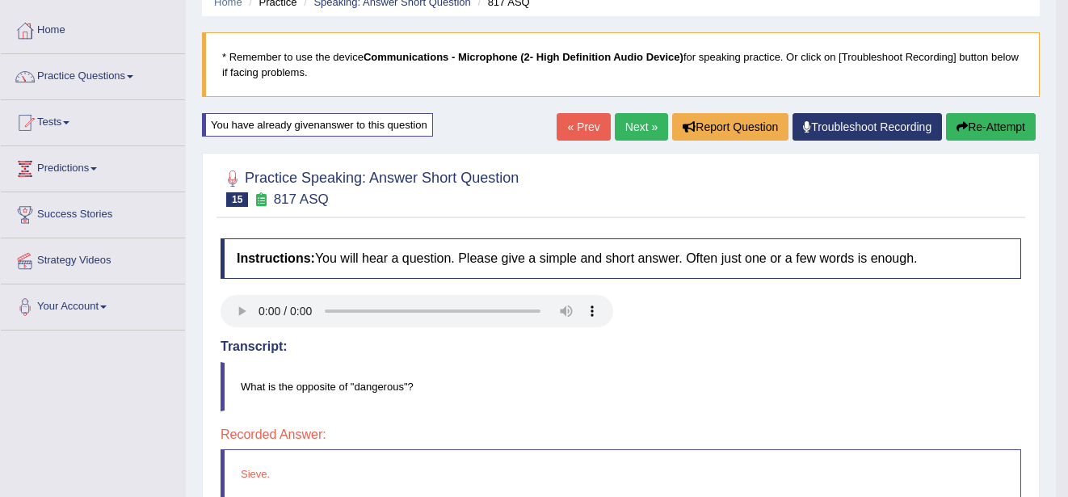
scroll to position [65, 0]
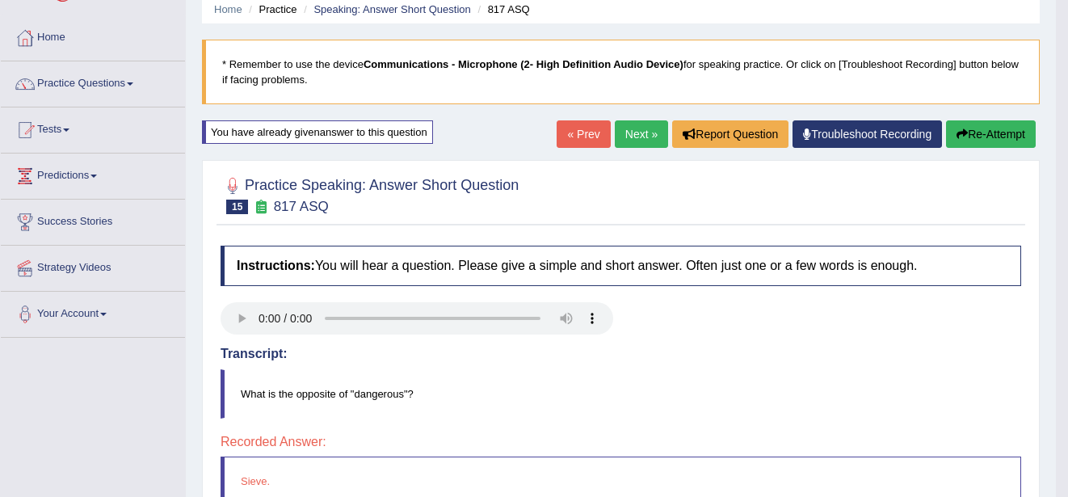
click at [630, 135] on link "Next »" at bounding box center [641, 133] width 53 height 27
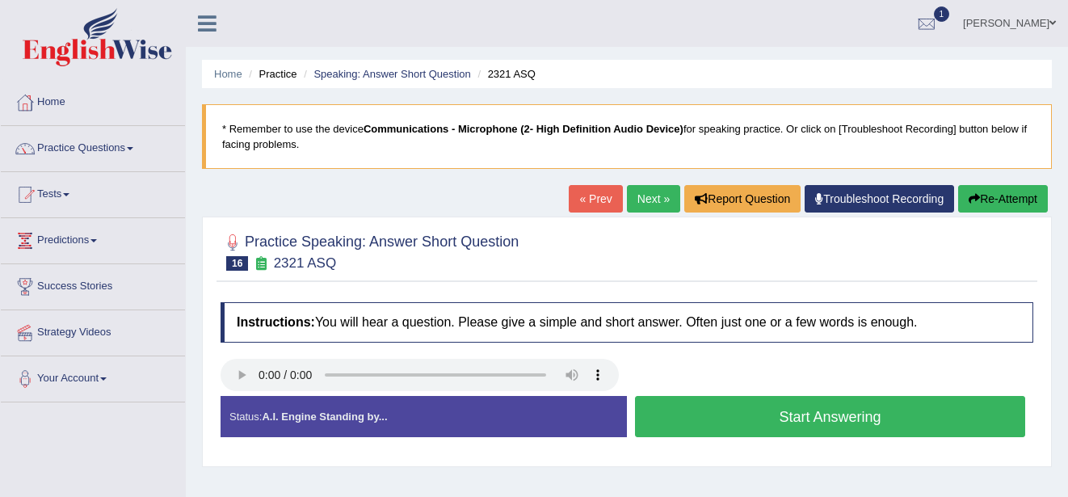
click at [742, 407] on button "Start Answering" at bounding box center [830, 416] width 390 height 41
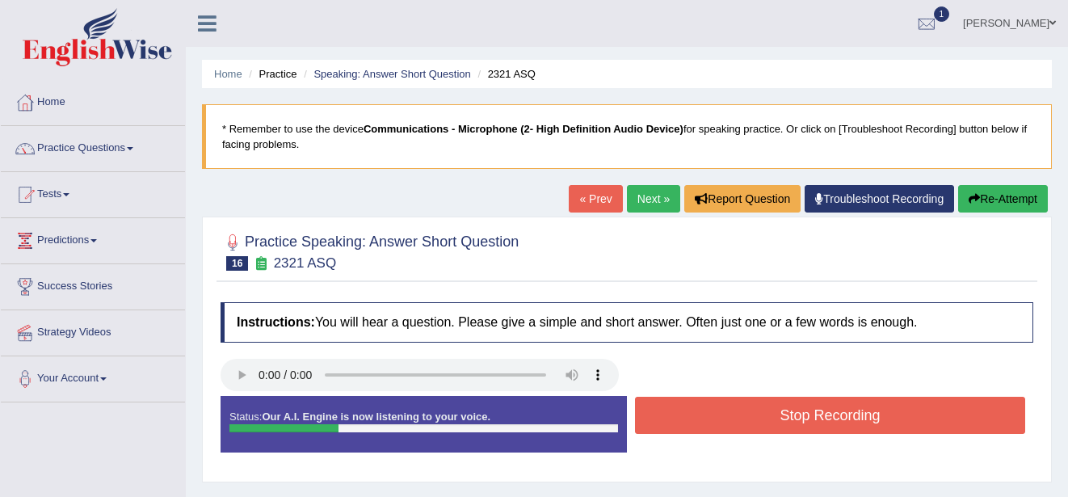
click at [742, 407] on button "Stop Recording" at bounding box center [830, 414] width 390 height 37
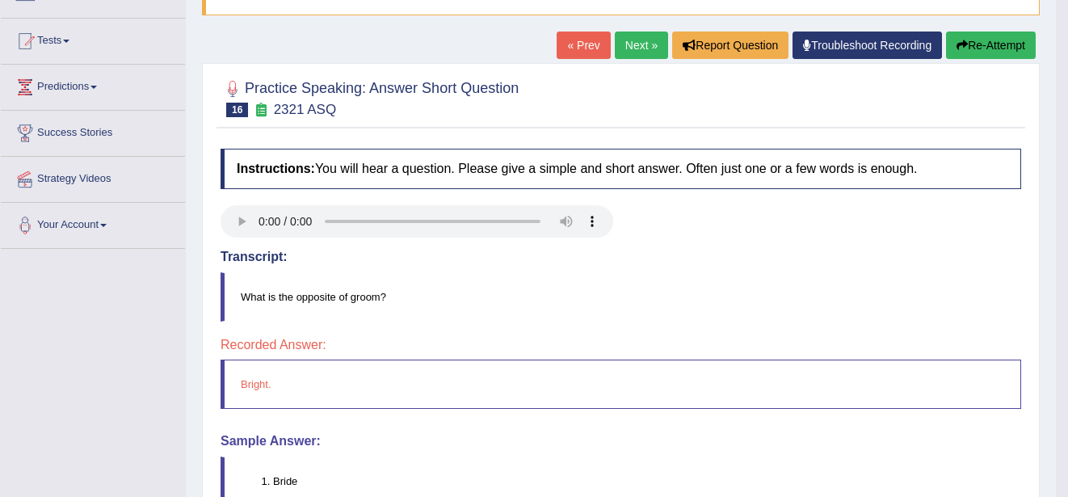
scroll to position [162, 0]
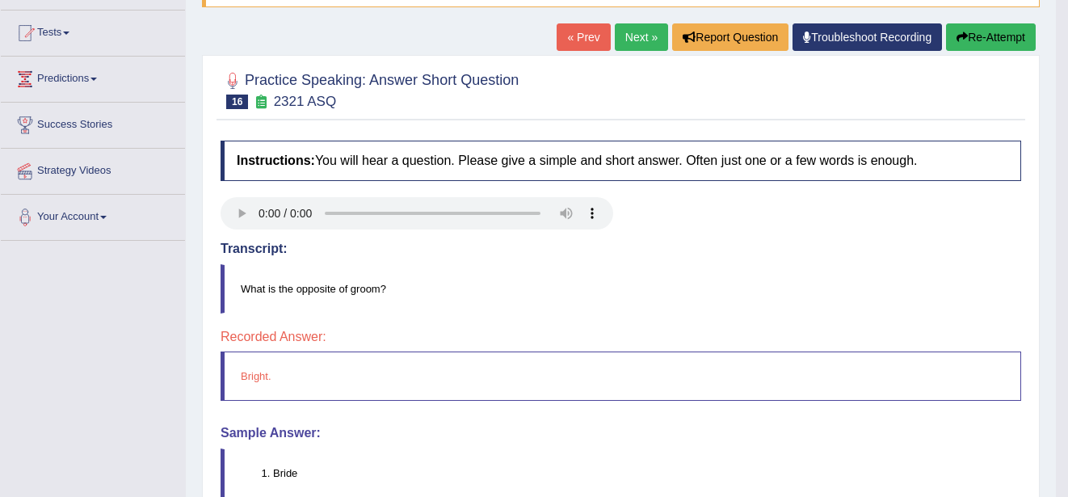
click at [1001, 38] on button "Re-Attempt" at bounding box center [991, 36] width 90 height 27
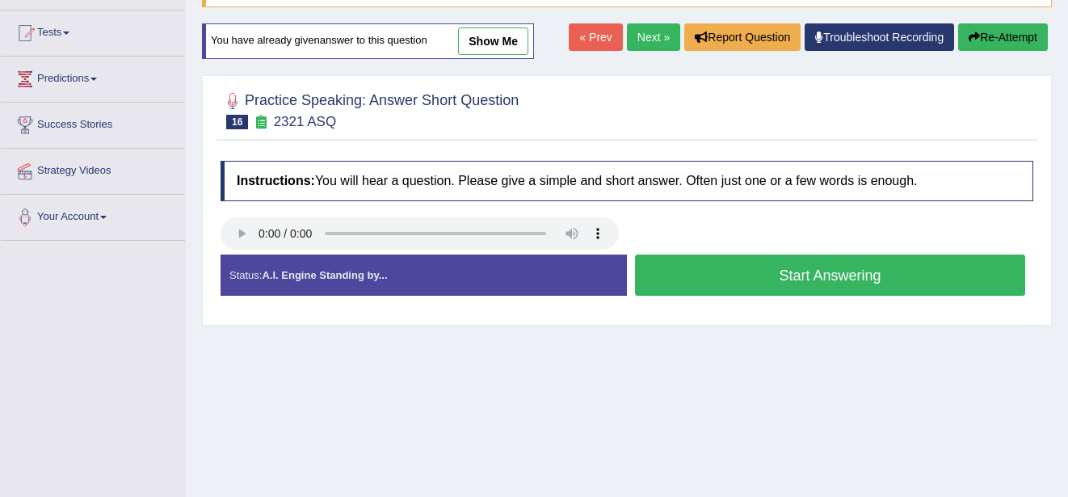
click at [700, 271] on button "Start Answering" at bounding box center [830, 274] width 390 height 41
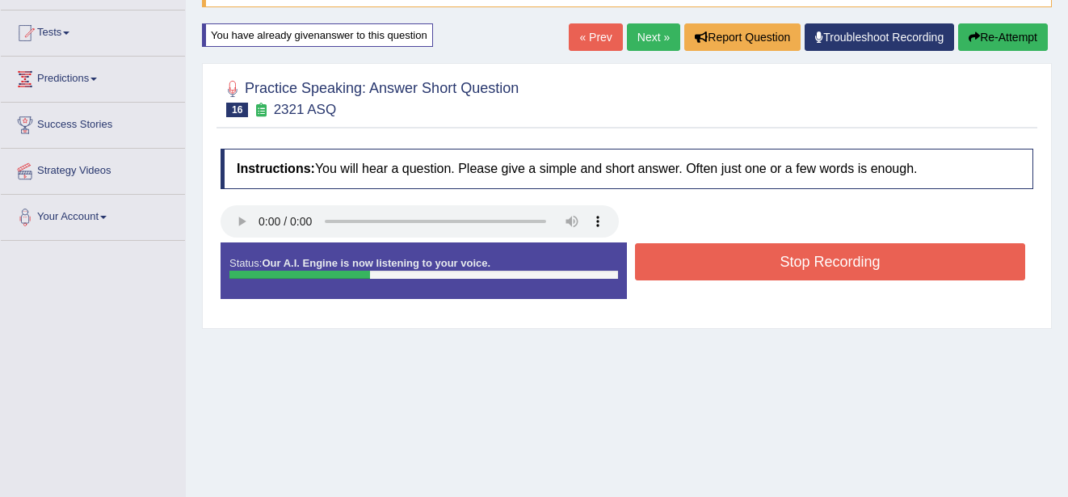
click at [700, 271] on button "Stop Recording" at bounding box center [830, 261] width 390 height 37
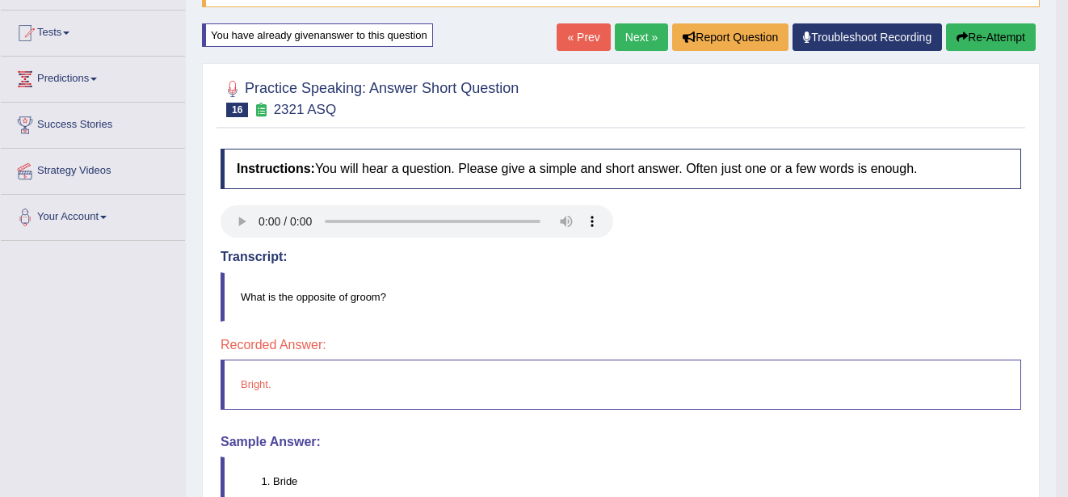
click at [639, 36] on link "Next »" at bounding box center [641, 36] width 53 height 27
